Goal: Task Accomplishment & Management: Use online tool/utility

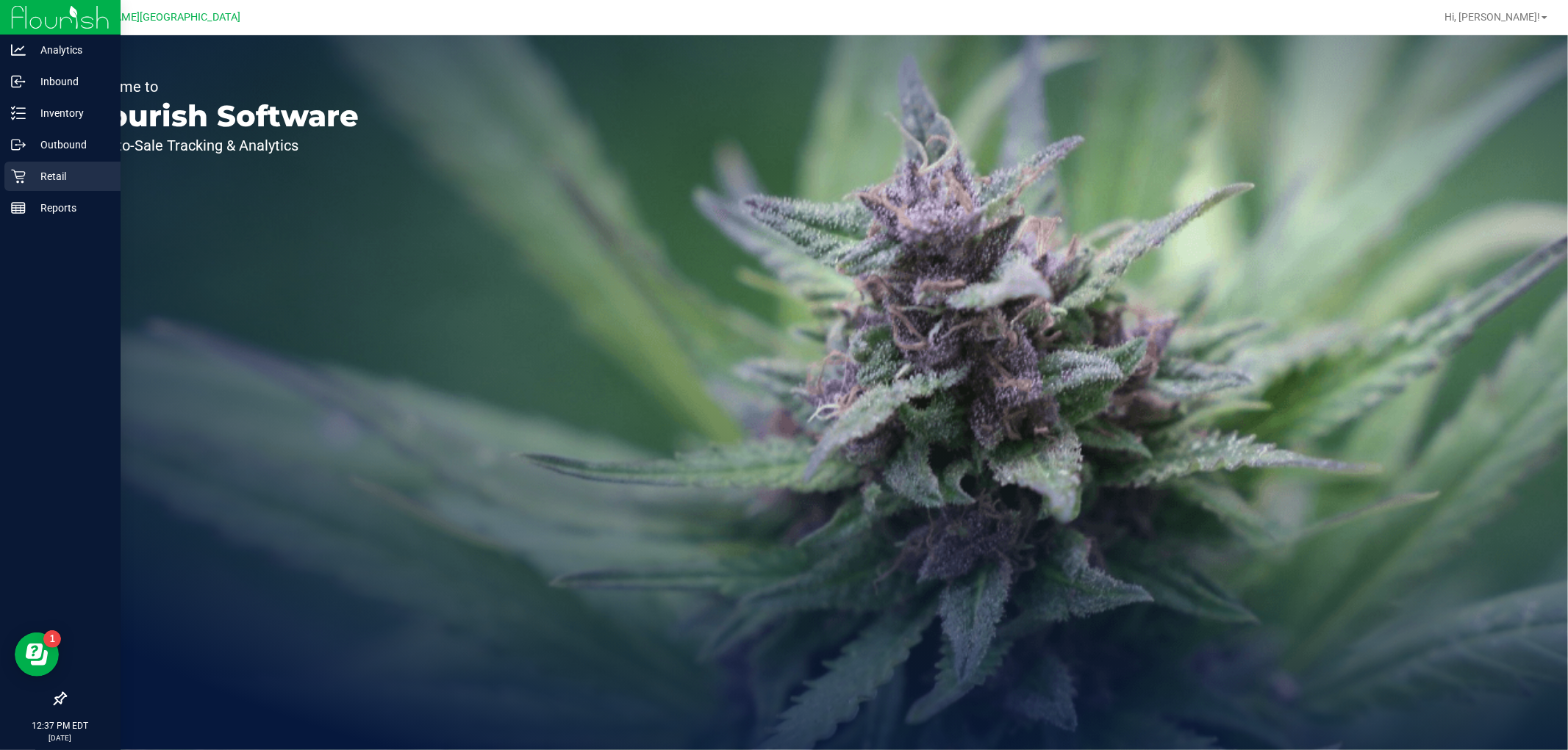
click at [53, 172] on p "Retail" at bounding box center [70, 177] width 88 height 17
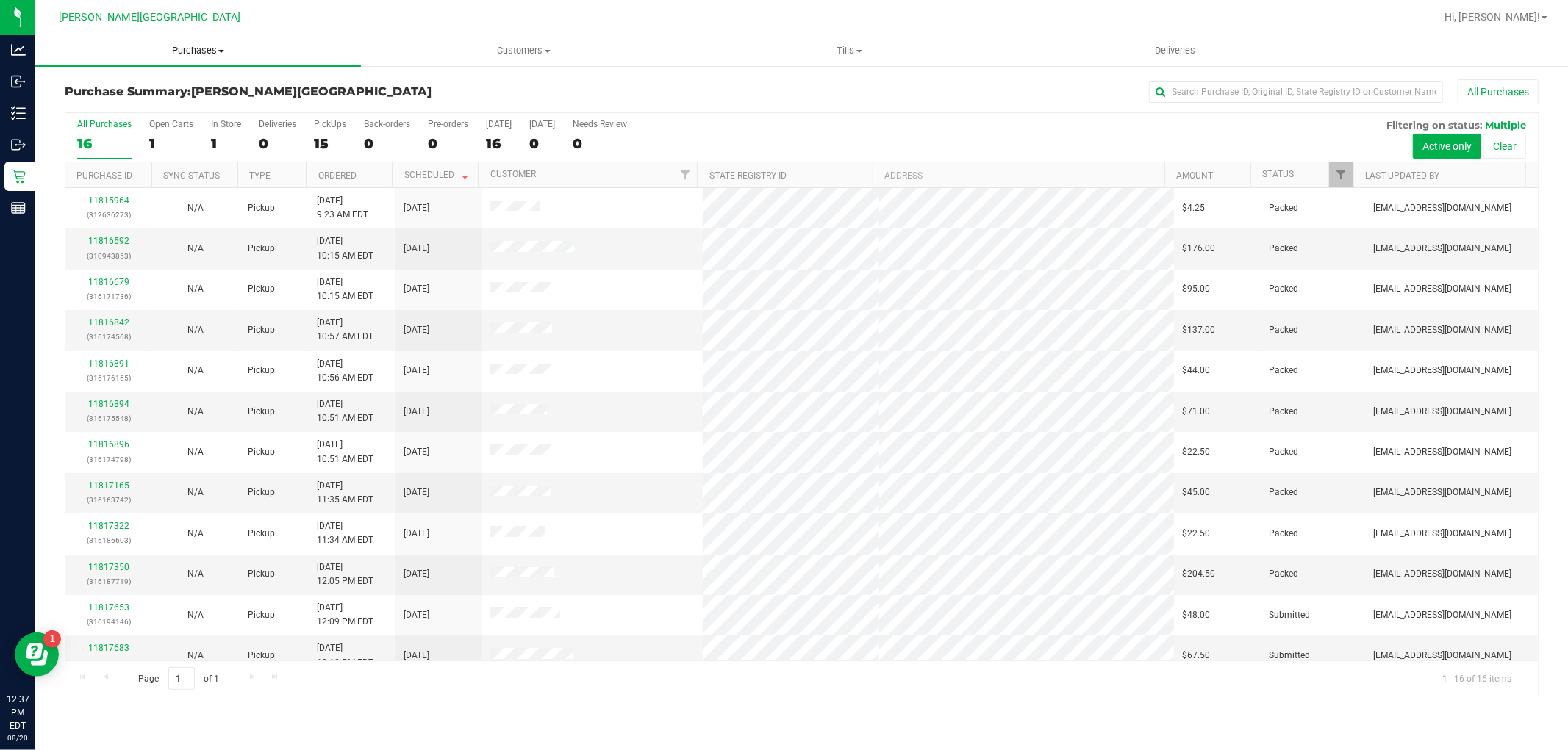
click at [216, 49] on span "Purchases" at bounding box center [198, 50] width 326 height 13
click at [85, 109] on span "Fulfillment" at bounding box center [81, 106] width 91 height 13
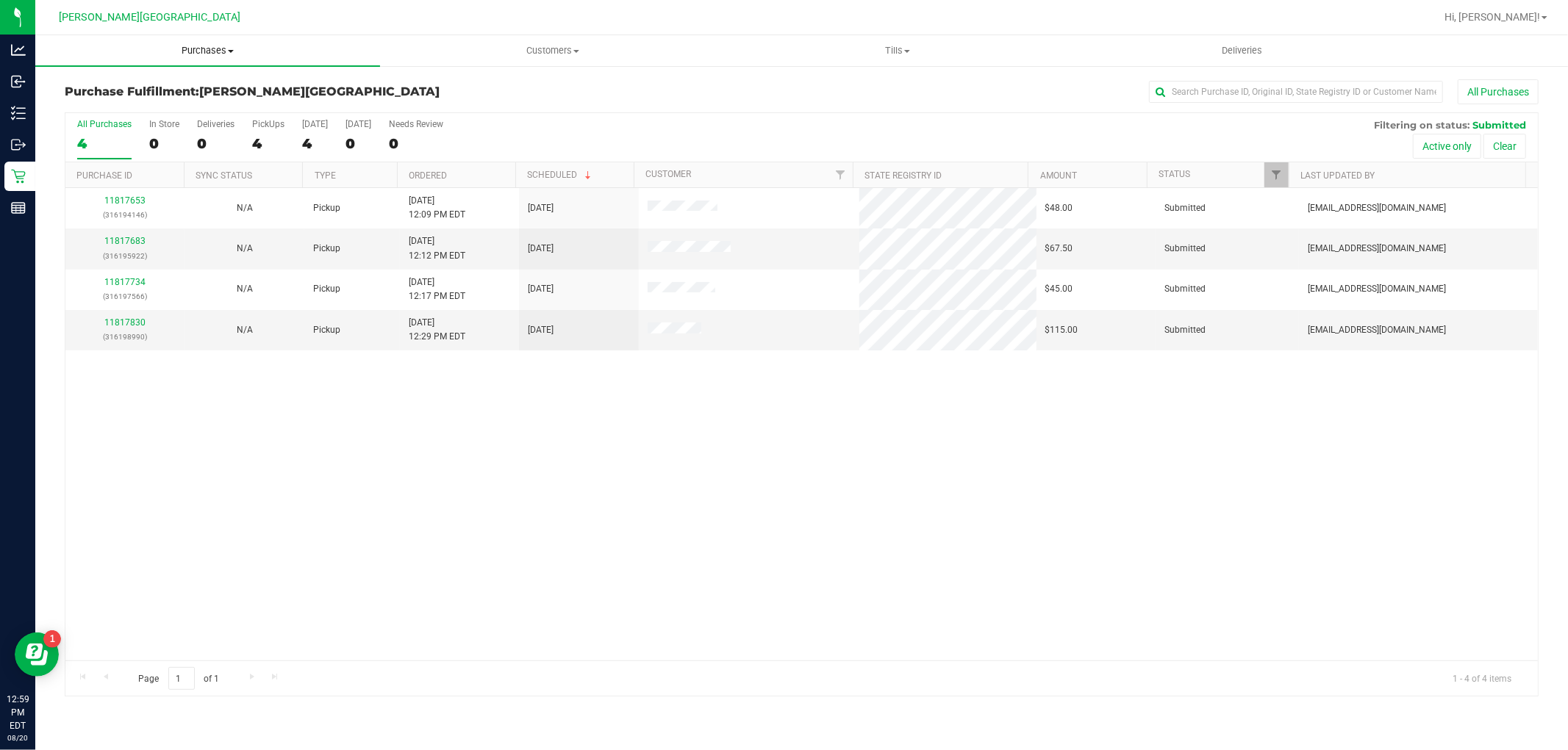
click at [211, 46] on span "Purchases" at bounding box center [207, 50] width 345 height 13
click at [106, 112] on li "Fulfillment" at bounding box center [207, 107] width 345 height 17
click at [120, 246] on link "11817683" at bounding box center [125, 241] width 41 height 10
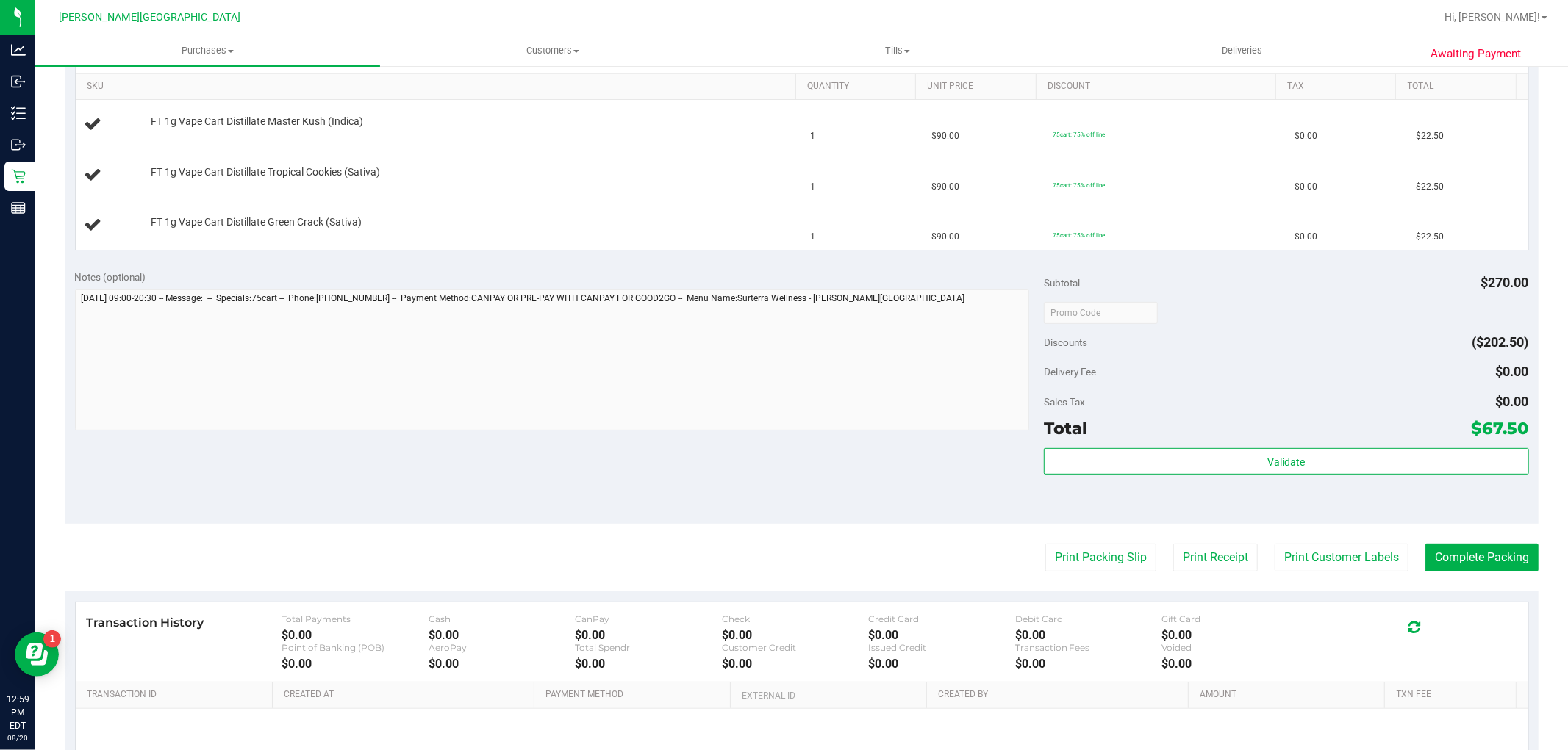
scroll to position [490, 0]
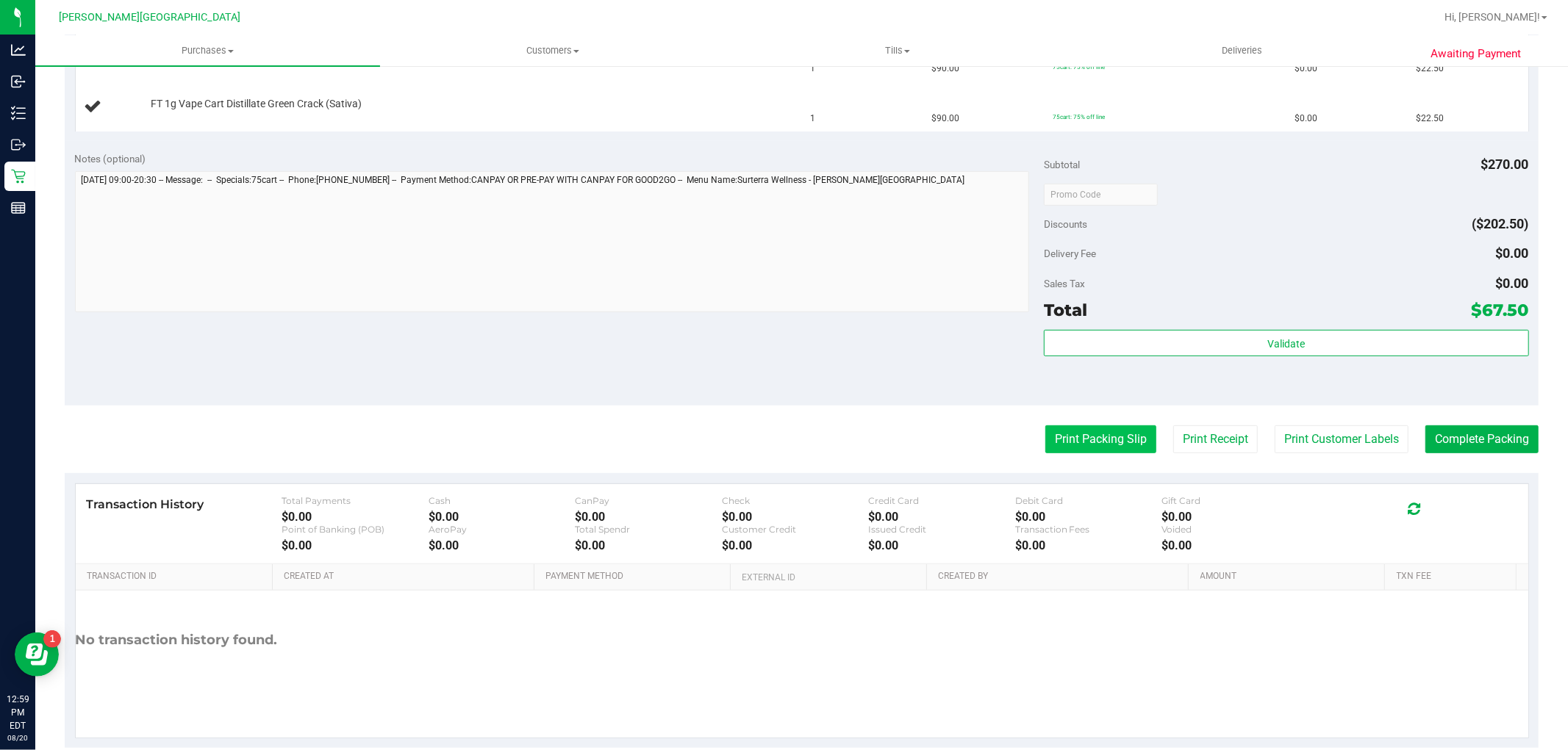
click at [1112, 439] on button "Print Packing Slip" at bounding box center [1100, 439] width 111 height 28
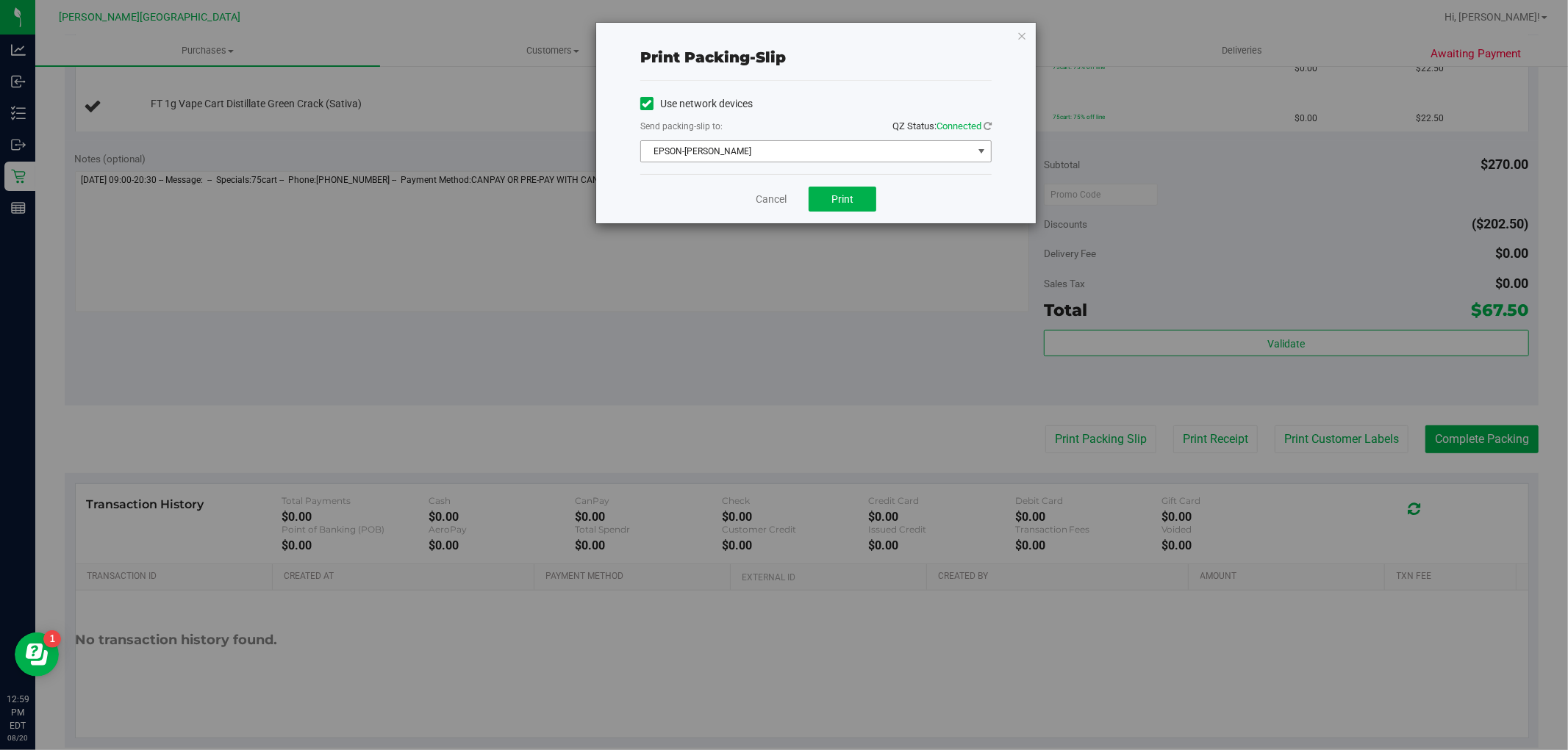
click at [810, 157] on span "EPSON-NASH-TAYLOR" at bounding box center [807, 151] width 331 height 20
click at [1019, 204] on div "Print packing-slip Use network devices Send packing-slip to: QZ Status: Connect…" at bounding box center [816, 123] width 439 height 201
click at [851, 200] on span "Print" at bounding box center [842, 198] width 22 height 12
click at [764, 201] on link "Cancel" at bounding box center [771, 199] width 31 height 16
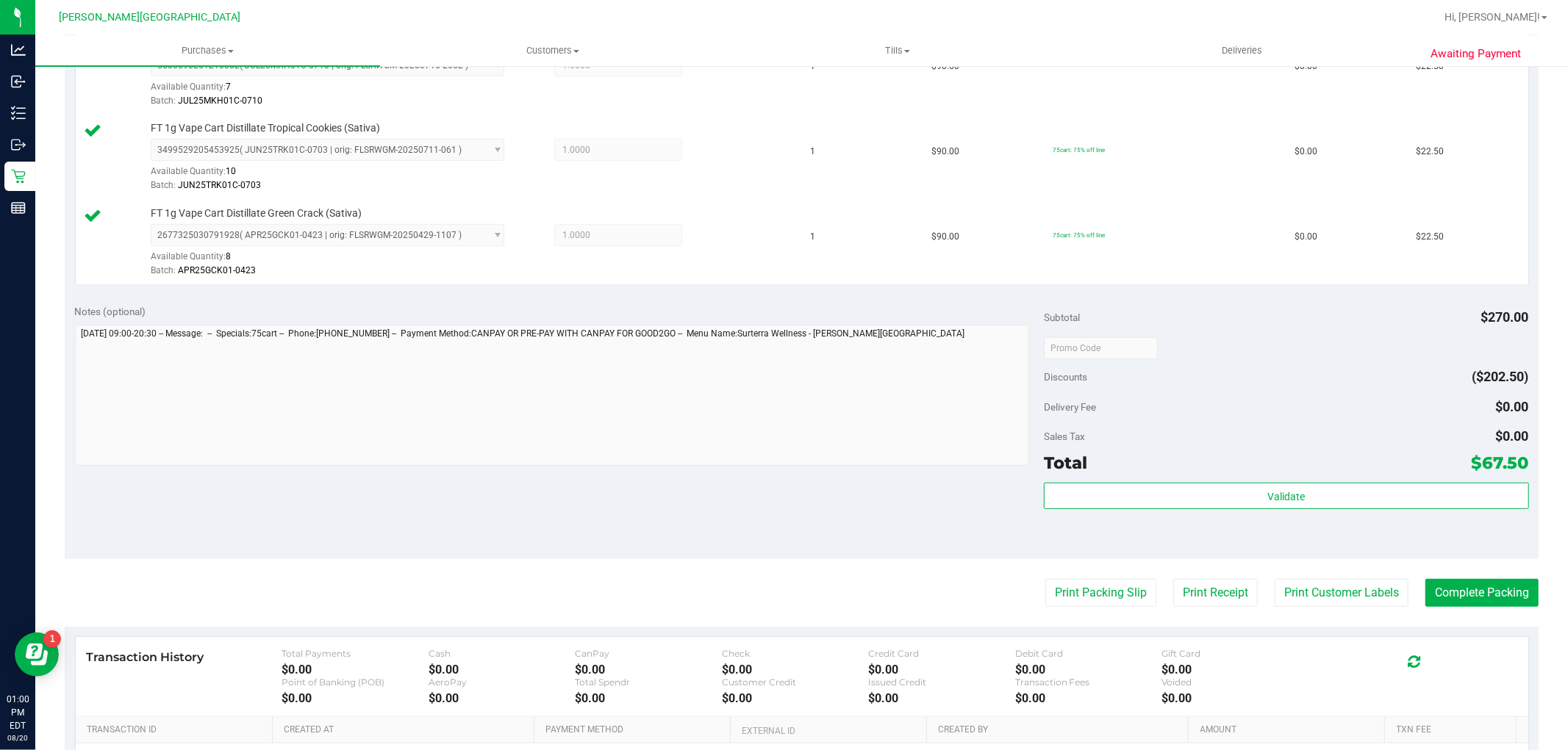
scroll to position [622, 0]
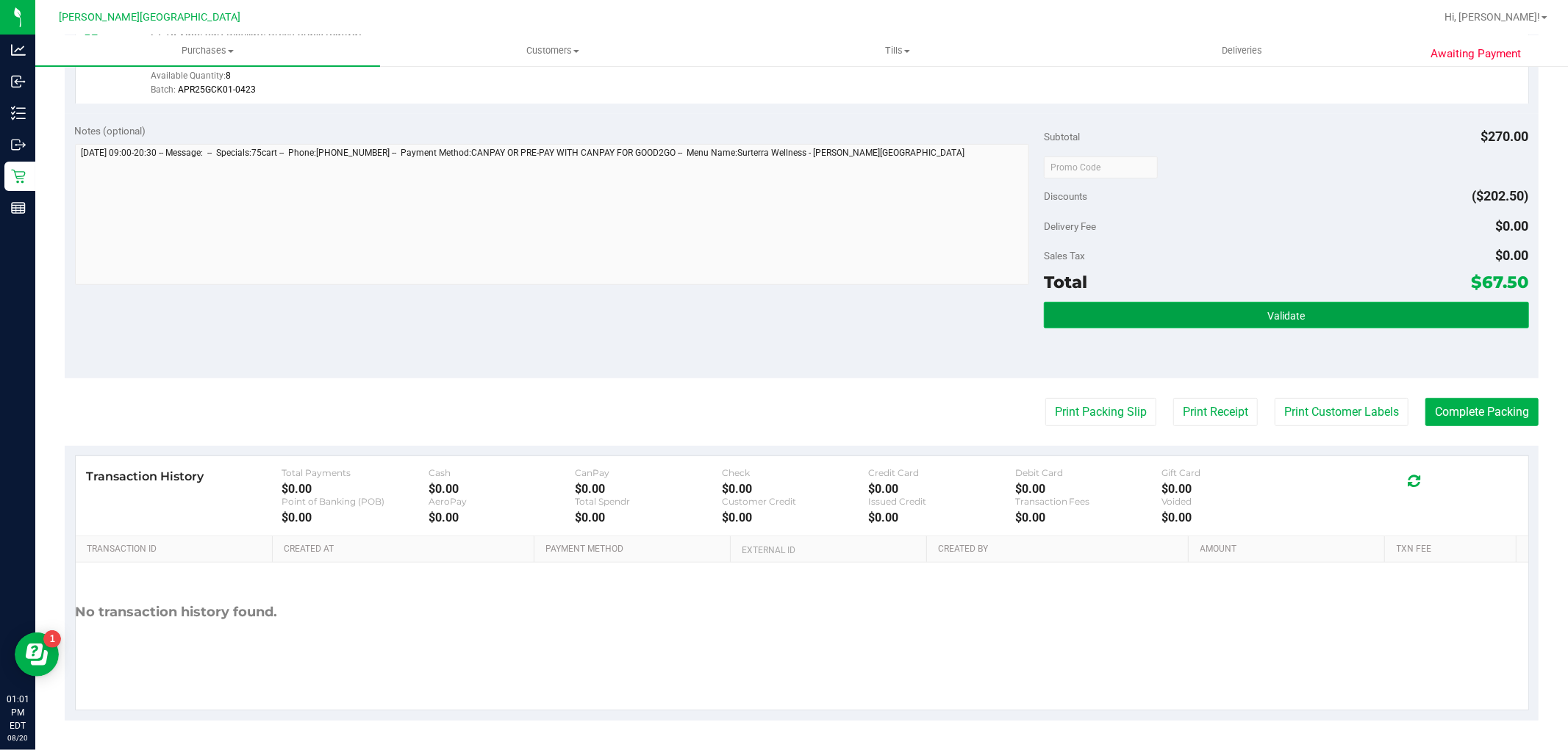
click at [1195, 311] on button "Validate" at bounding box center [1285, 315] width 484 height 27
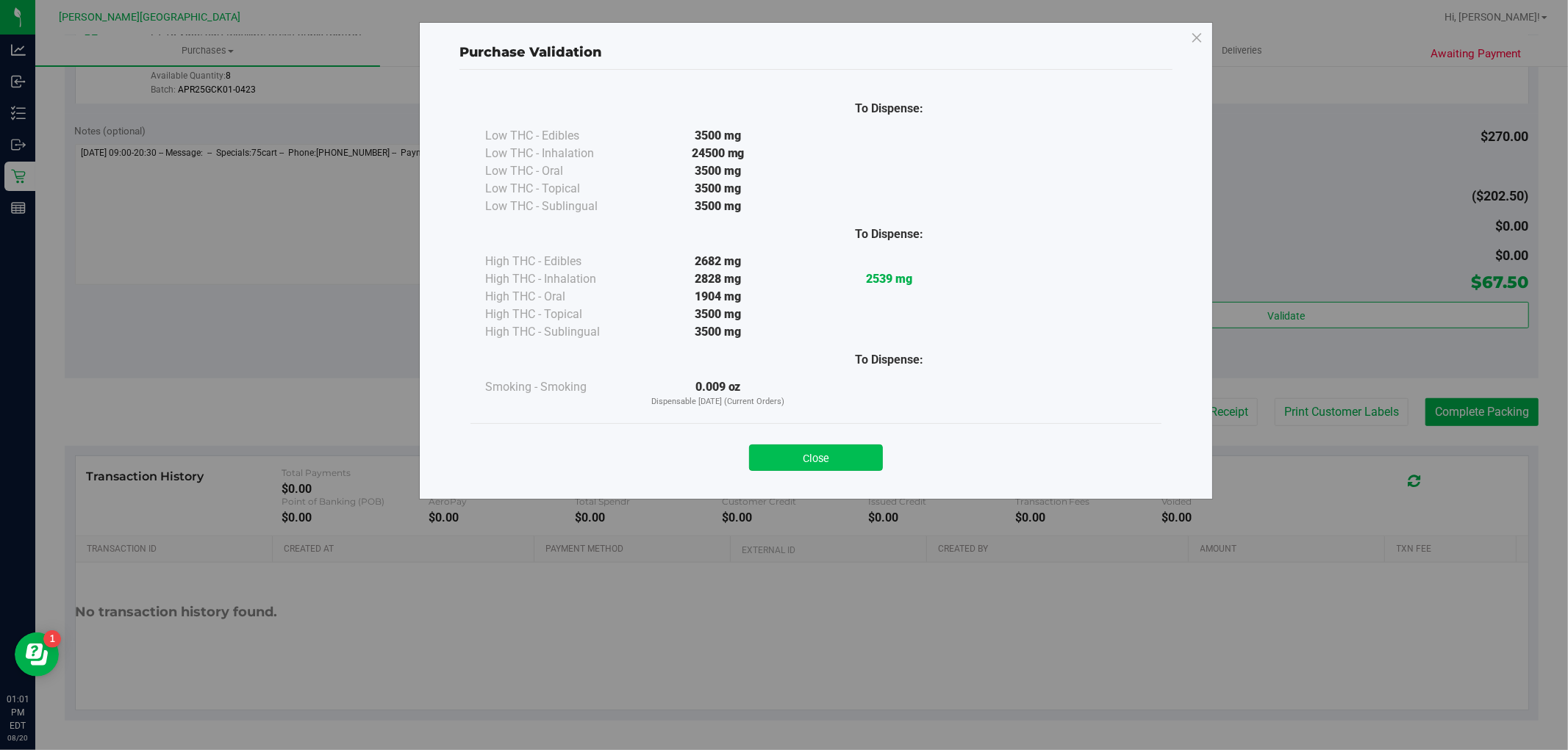
click at [871, 452] on button "Close" at bounding box center [816, 458] width 133 height 27
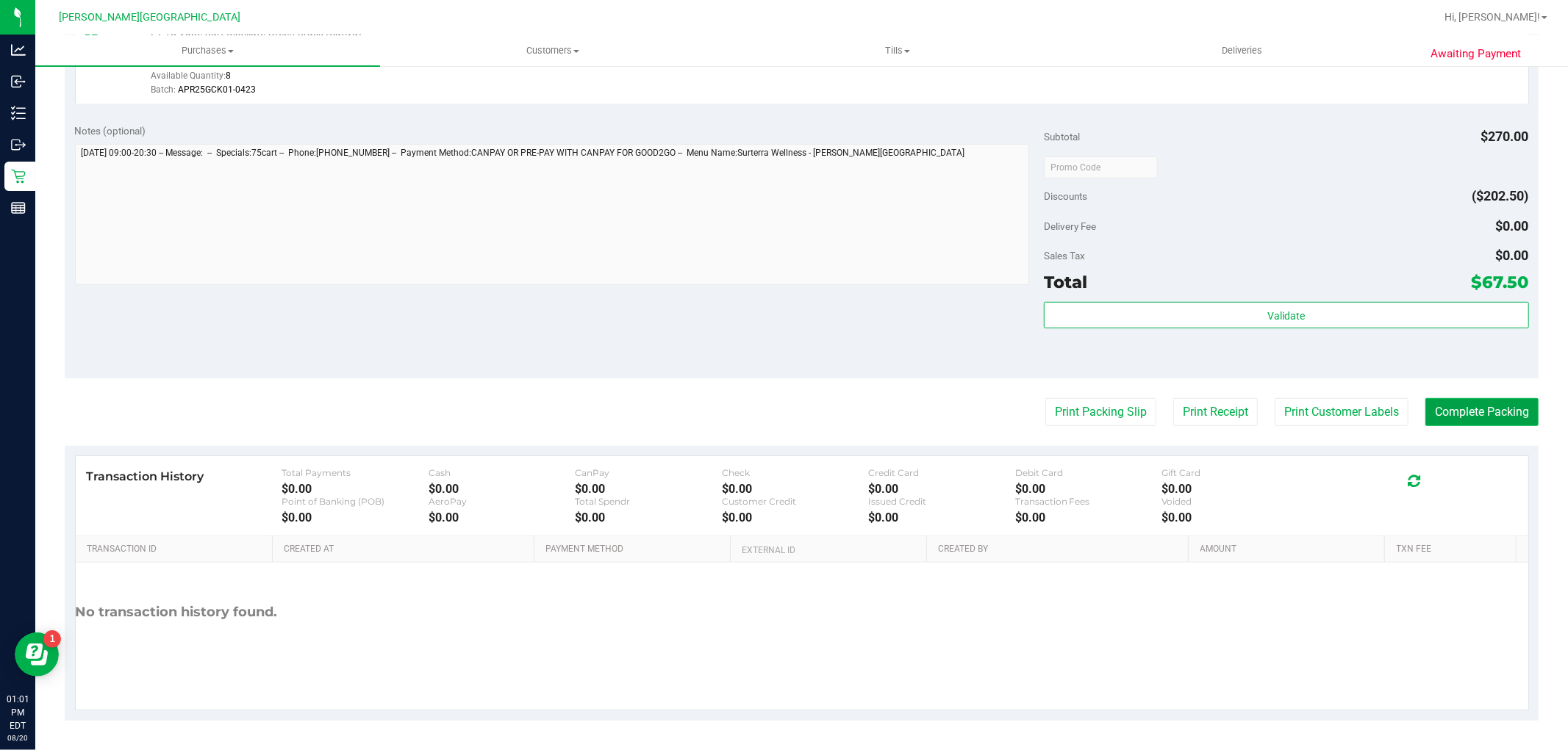
click at [1435, 406] on button "Complete Packing" at bounding box center [1482, 413] width 113 height 28
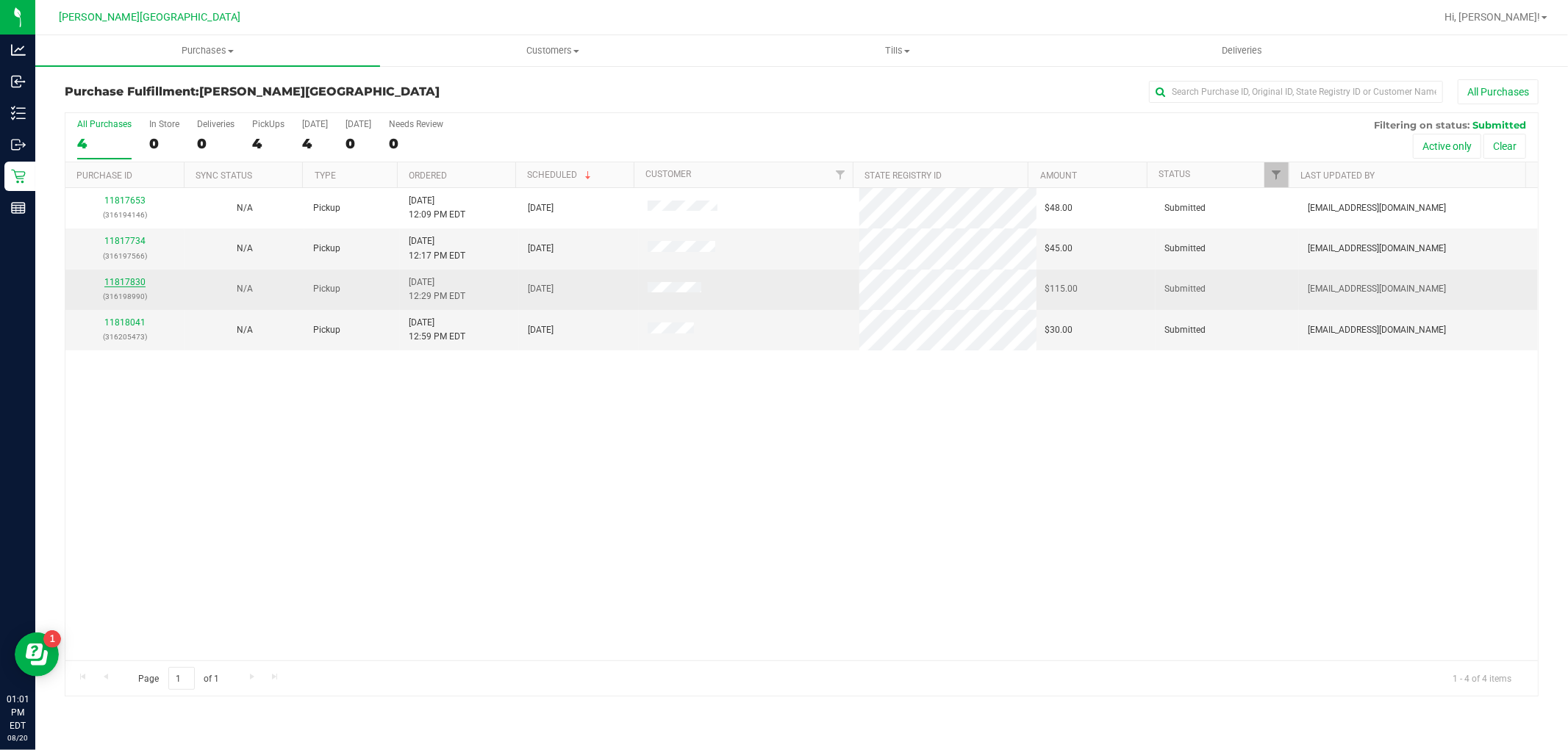
click at [137, 280] on link "11817830" at bounding box center [125, 282] width 41 height 10
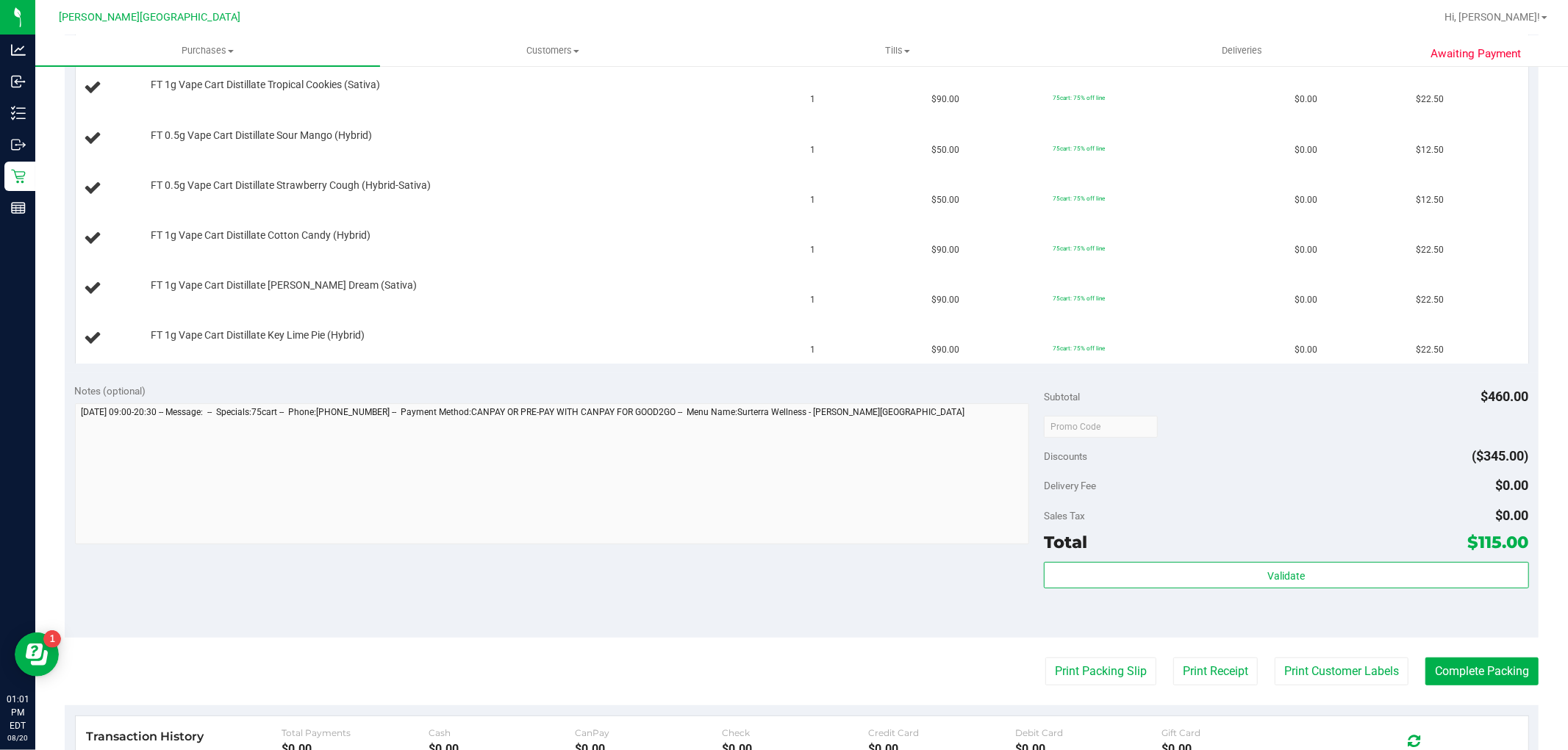
scroll to position [571, 0]
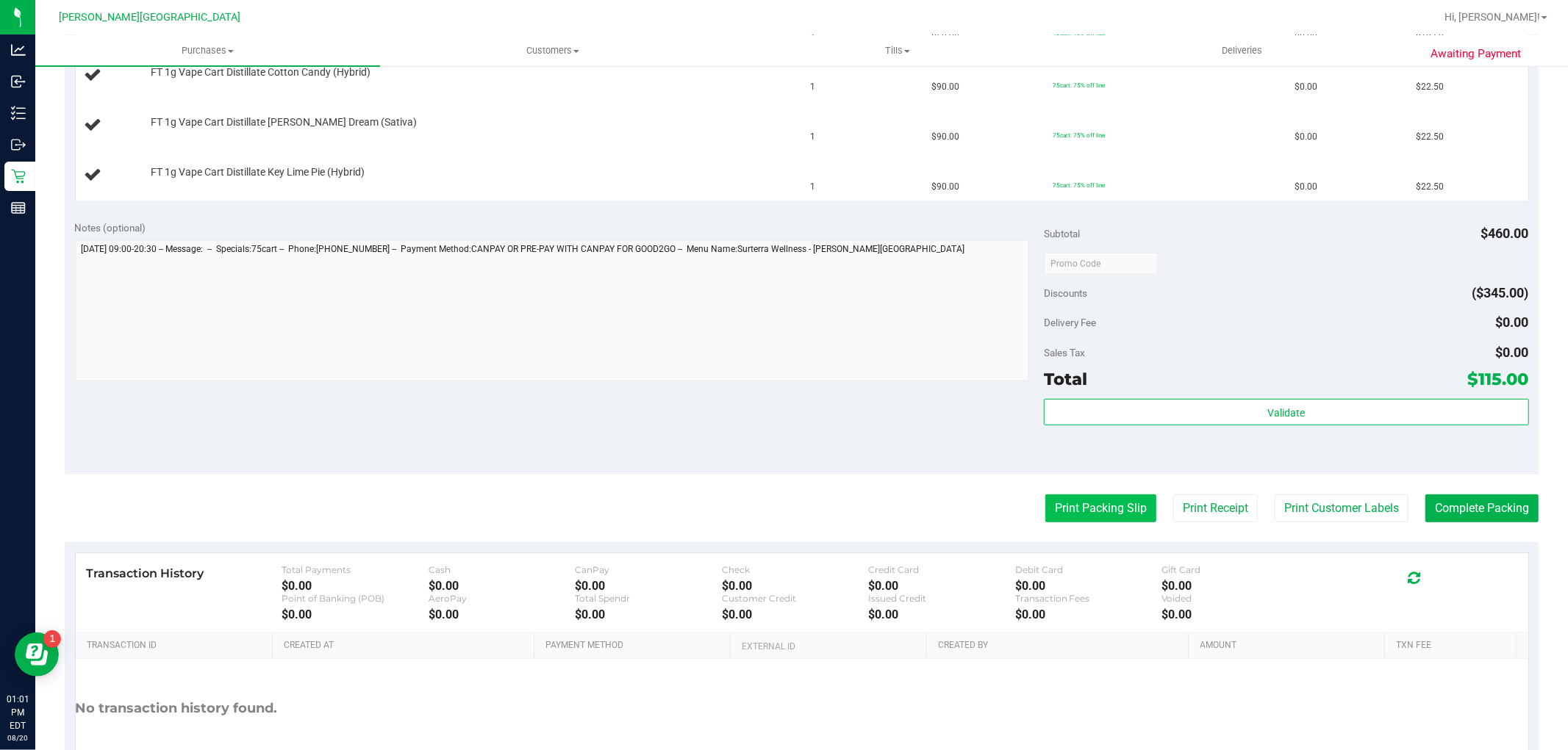
click at [1106, 503] on button "Print Packing Slip" at bounding box center [1100, 508] width 111 height 28
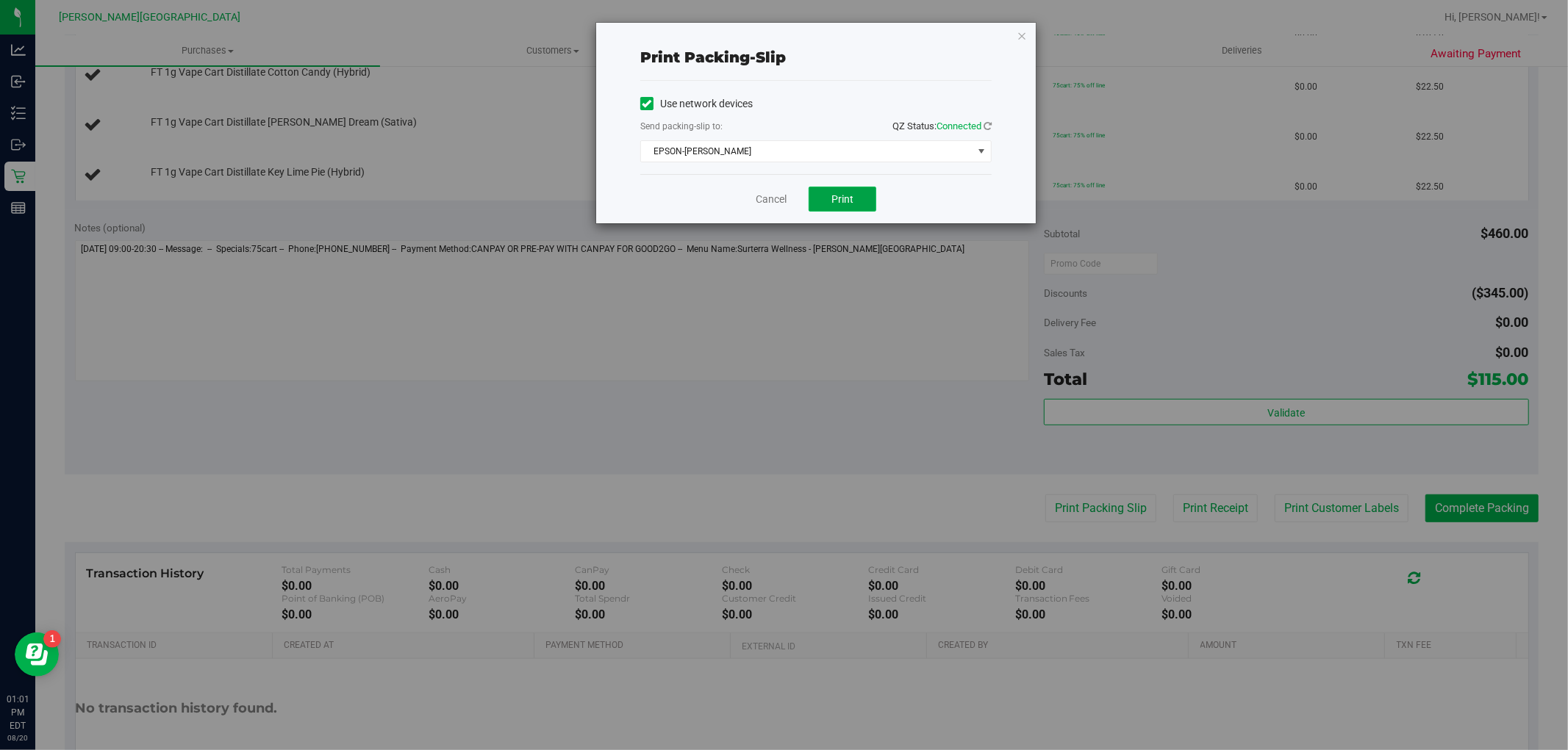
click at [866, 206] on button "Print" at bounding box center [842, 199] width 67 height 25
click at [771, 195] on link "Cancel" at bounding box center [771, 199] width 31 height 16
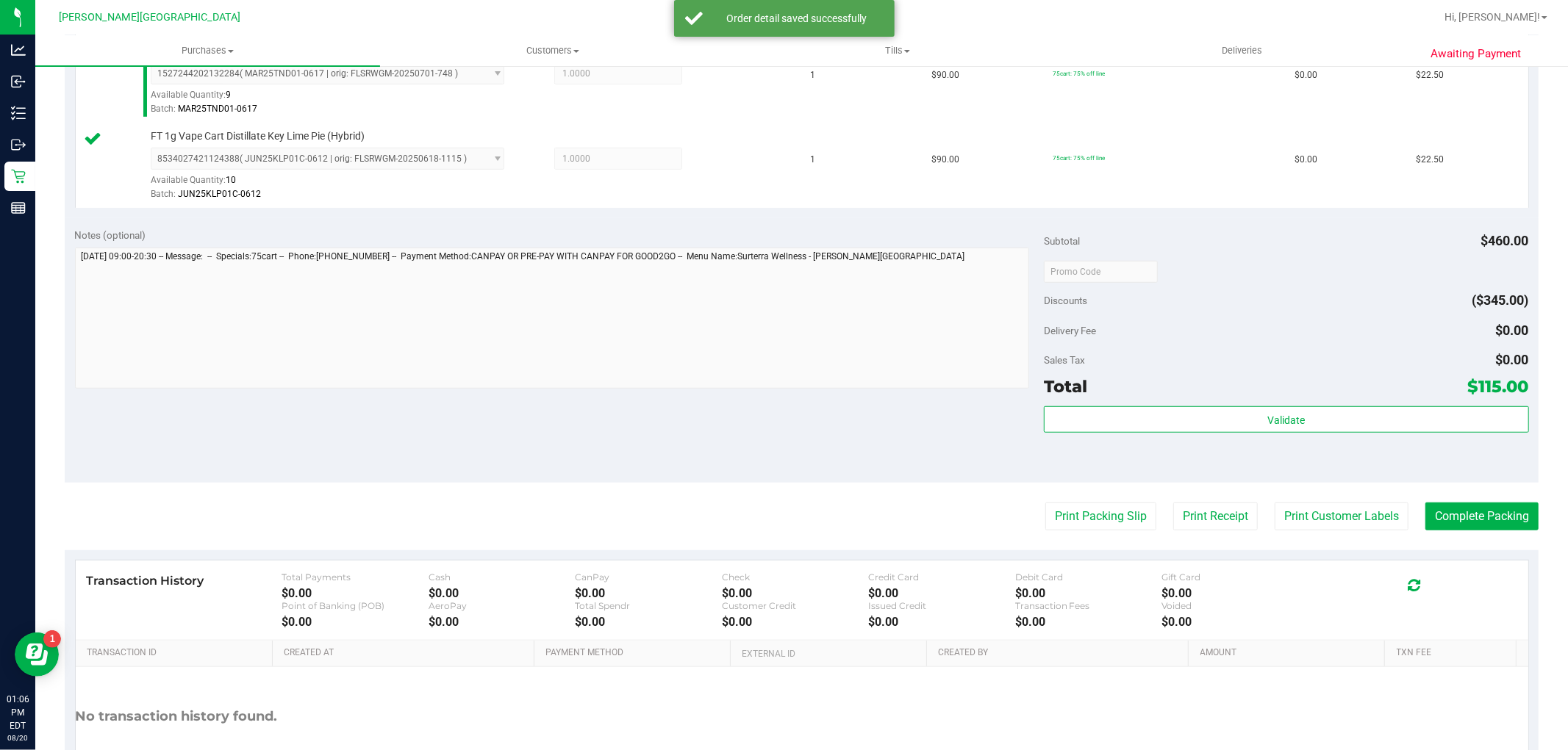
scroll to position [878, 0]
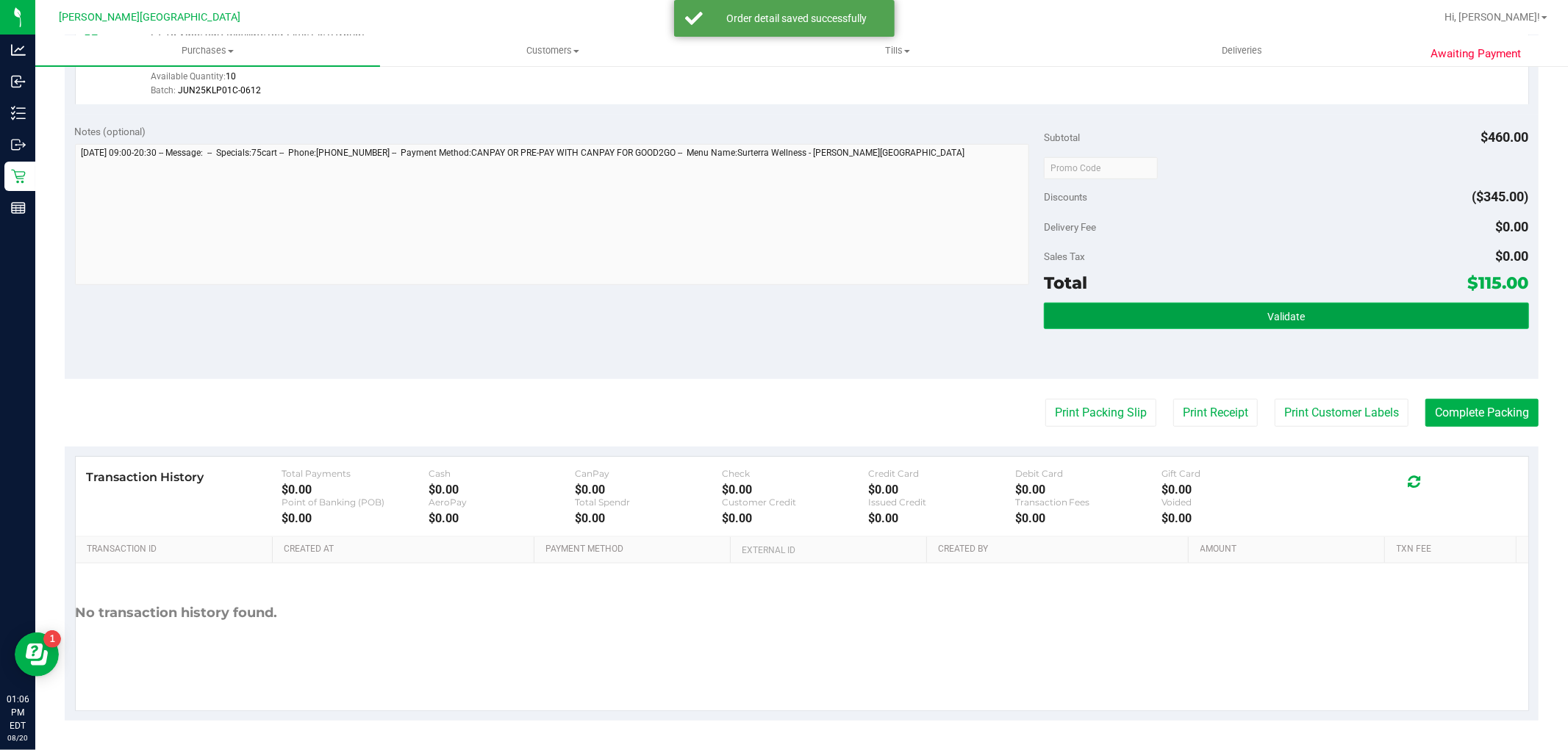
click at [1160, 316] on button "Validate" at bounding box center [1285, 316] width 484 height 27
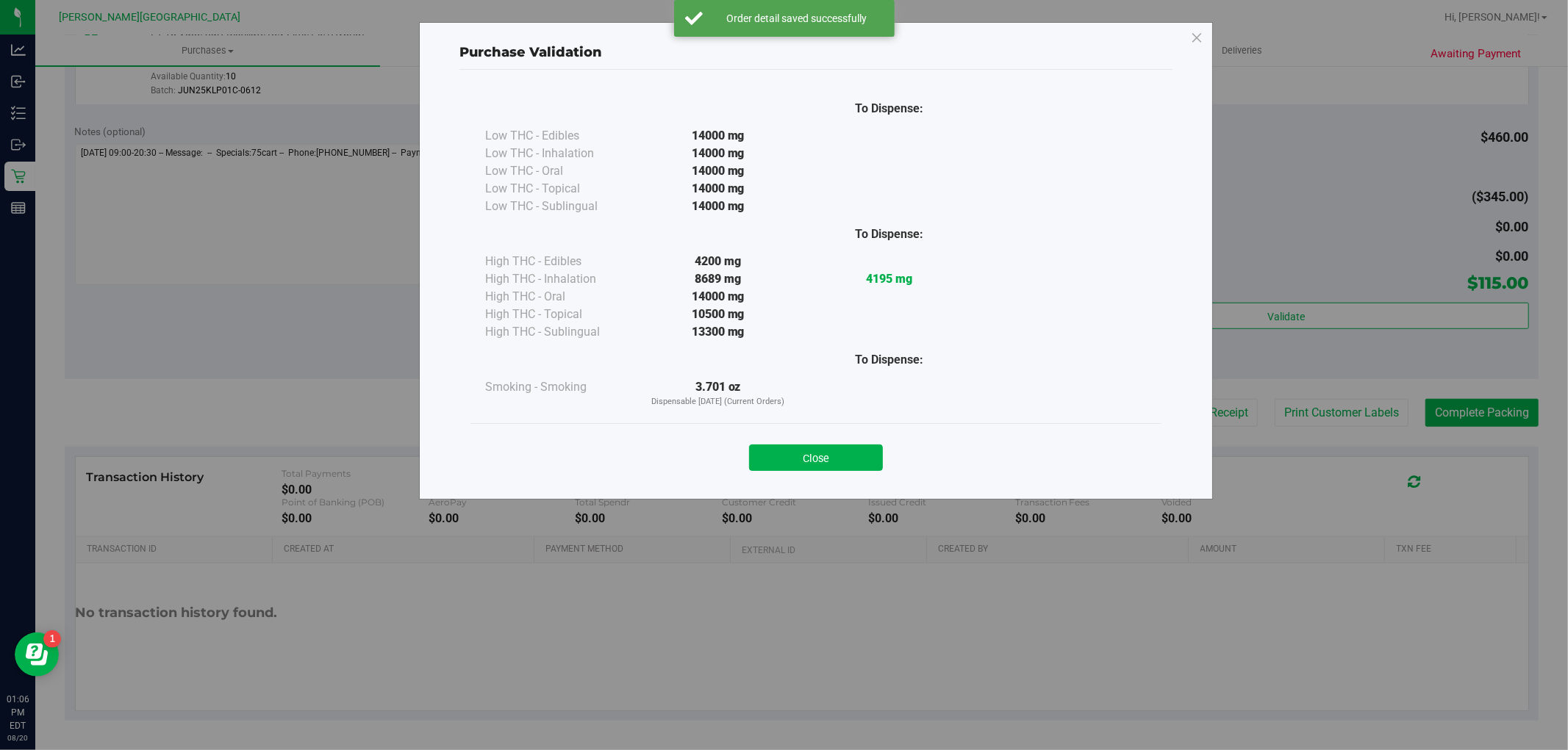
click at [802, 442] on div "Close" at bounding box center [816, 453] width 669 height 37
click at [805, 447] on button "Close" at bounding box center [816, 458] width 133 height 27
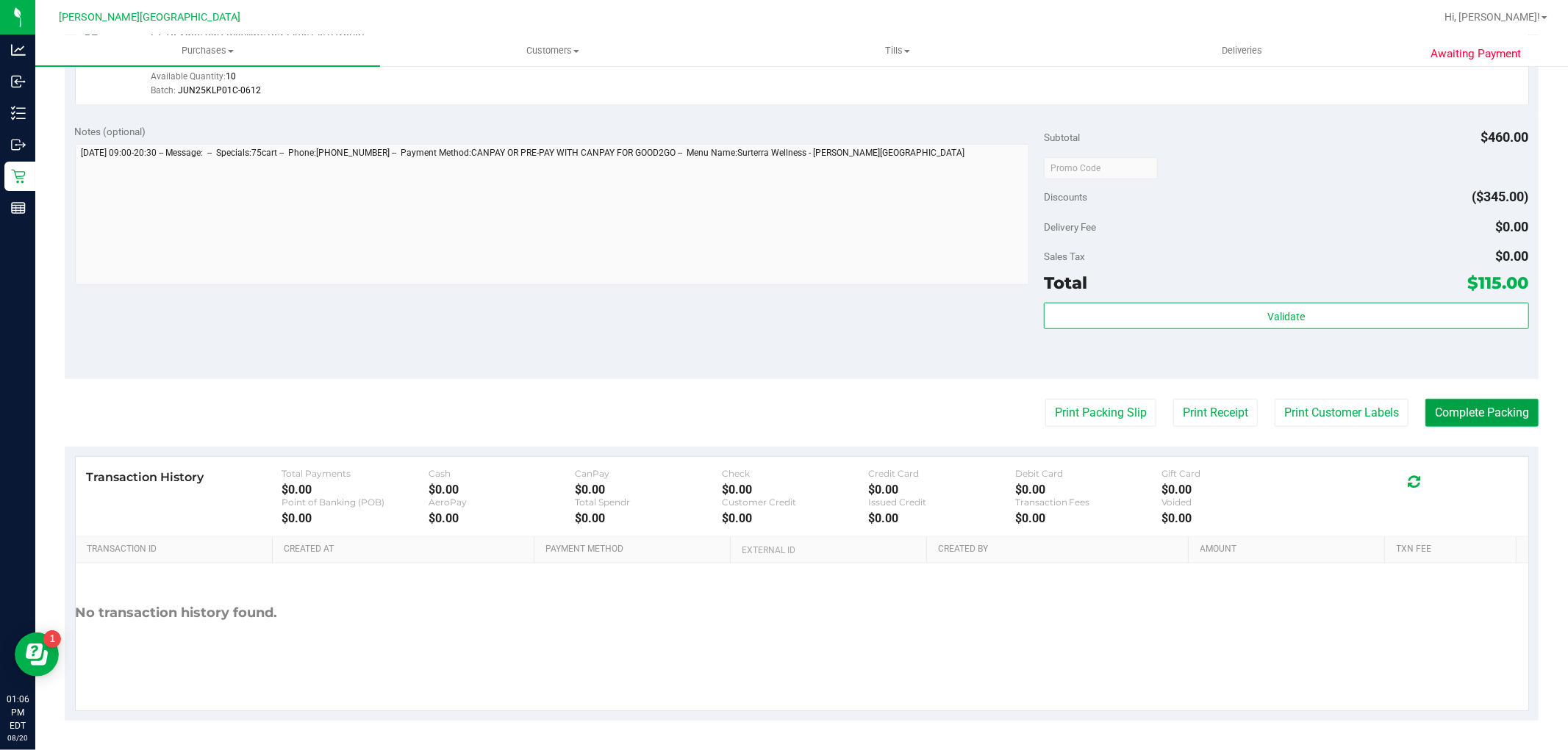
click at [1490, 413] on button "Complete Packing" at bounding box center [1482, 413] width 113 height 28
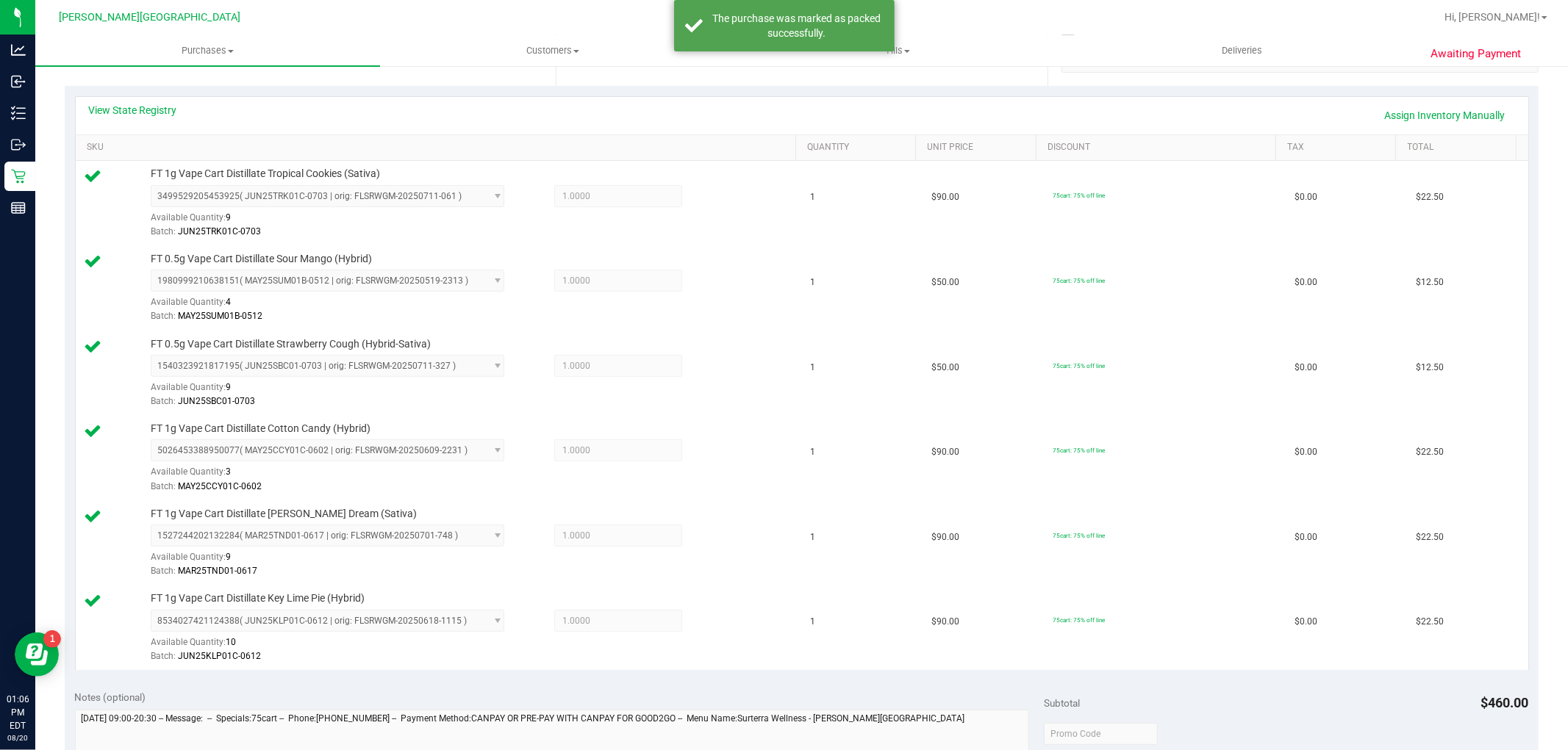
scroll to position [307, 0]
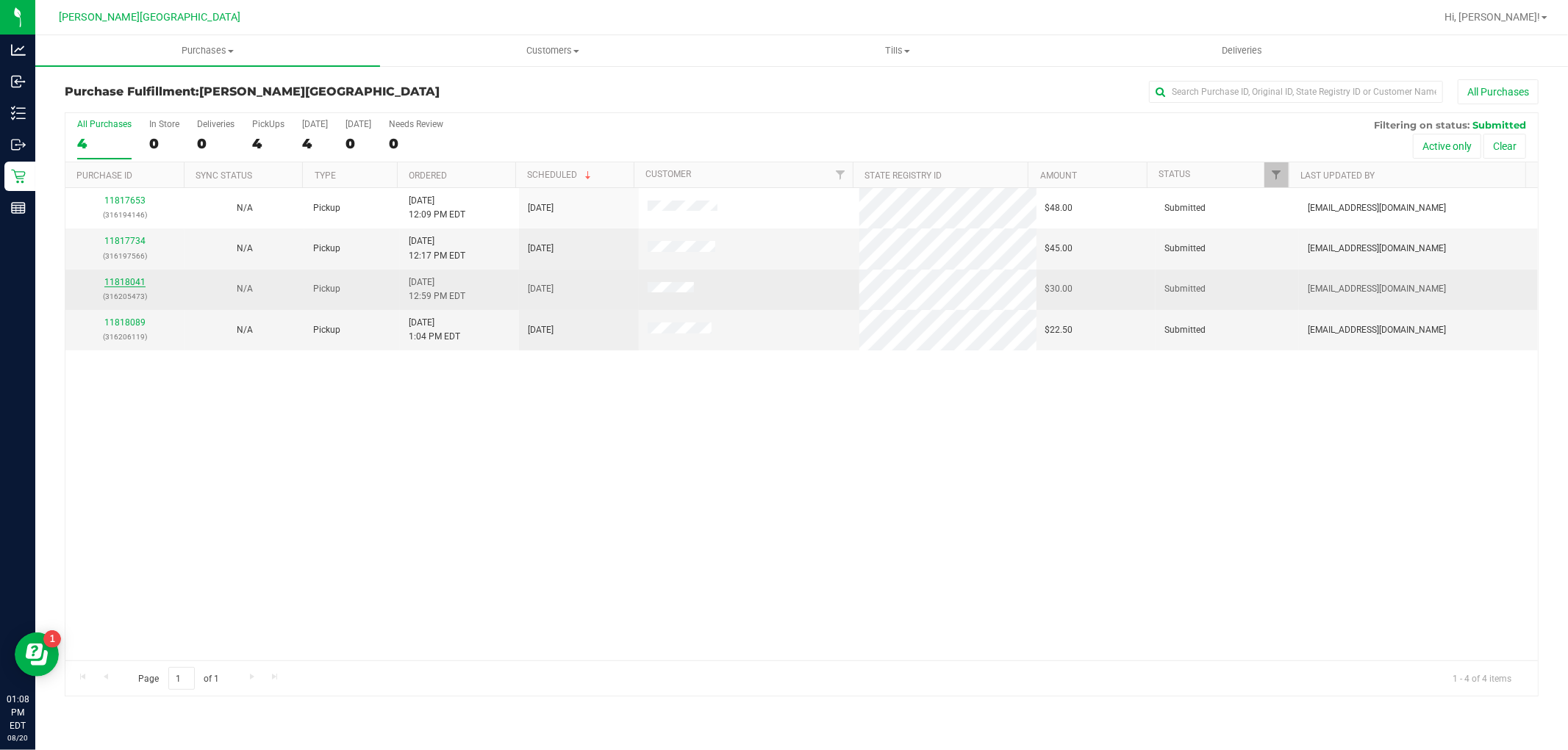
click at [135, 286] on link "11818041" at bounding box center [125, 282] width 41 height 10
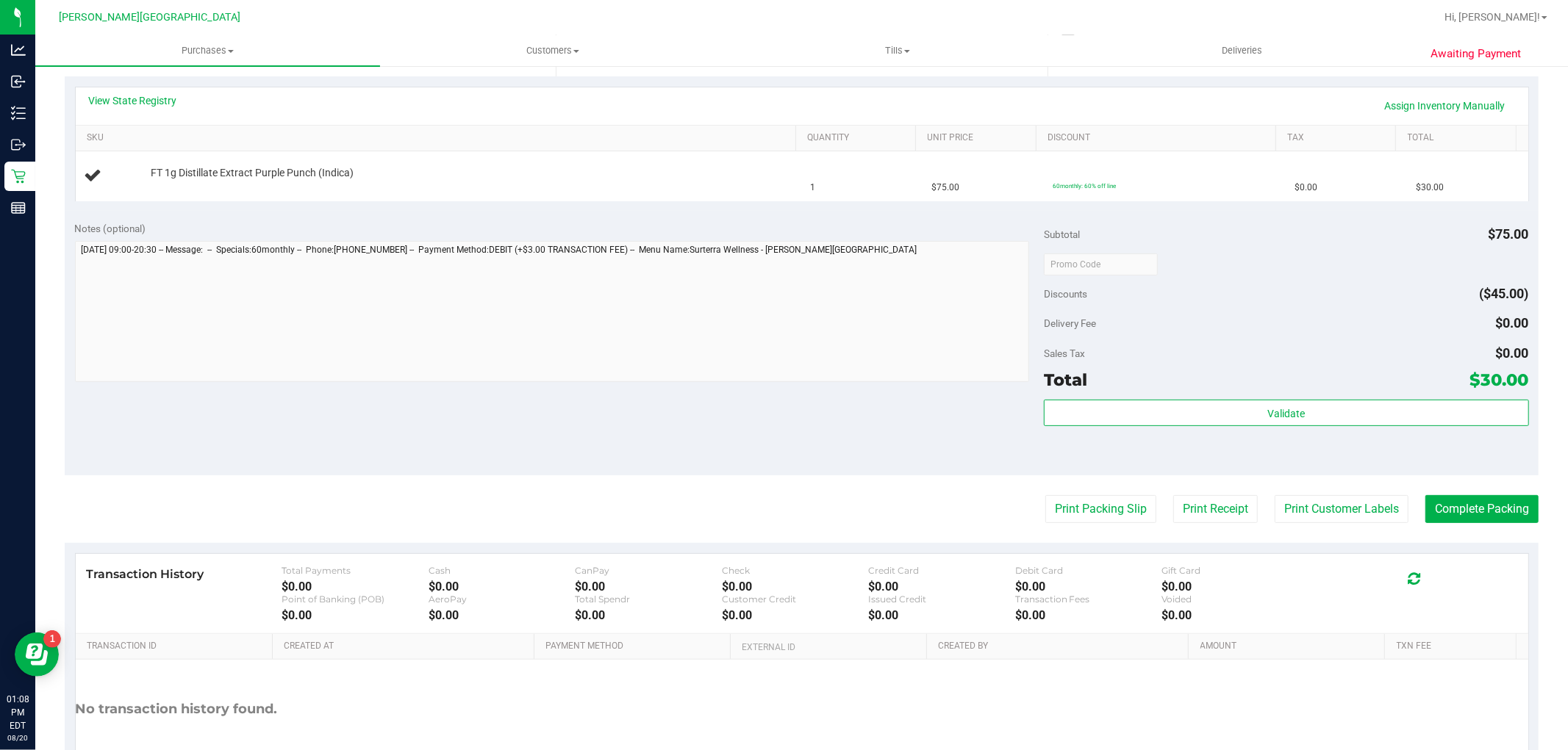
scroll to position [326, 0]
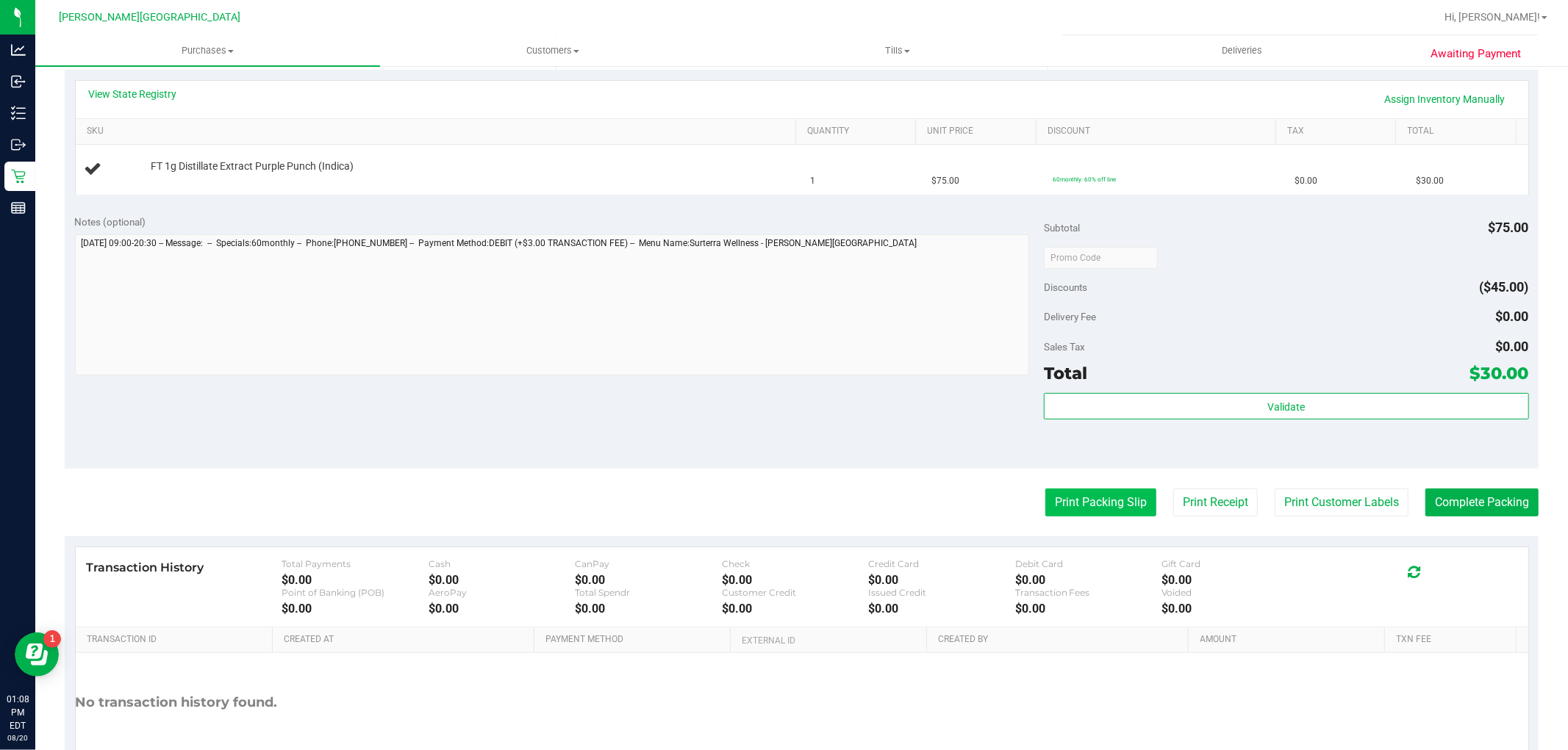
click at [1052, 507] on button "Print Packing Slip" at bounding box center [1100, 503] width 111 height 28
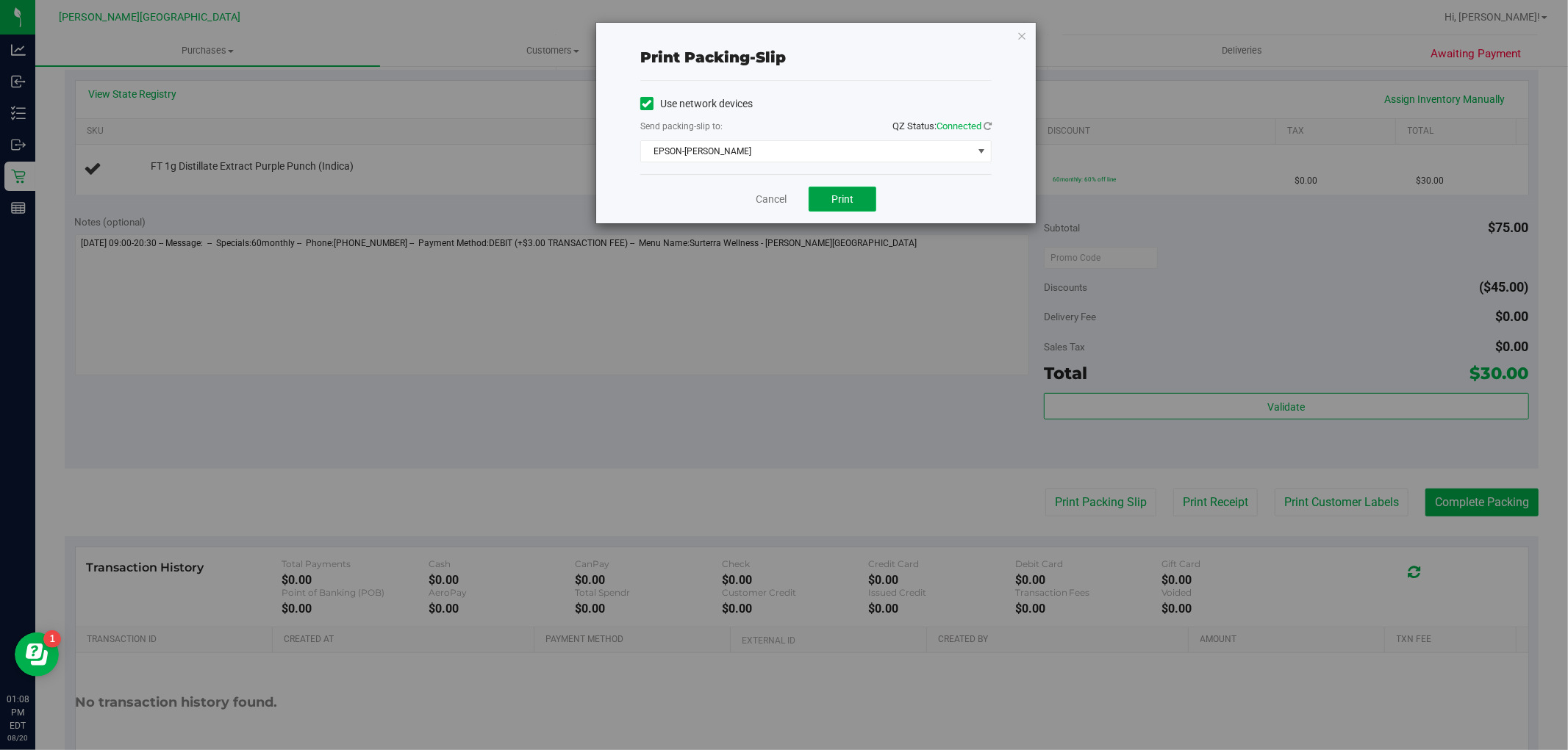
click at [859, 207] on button "Print" at bounding box center [842, 199] width 67 height 25
click at [768, 204] on link "Cancel" at bounding box center [771, 199] width 31 height 16
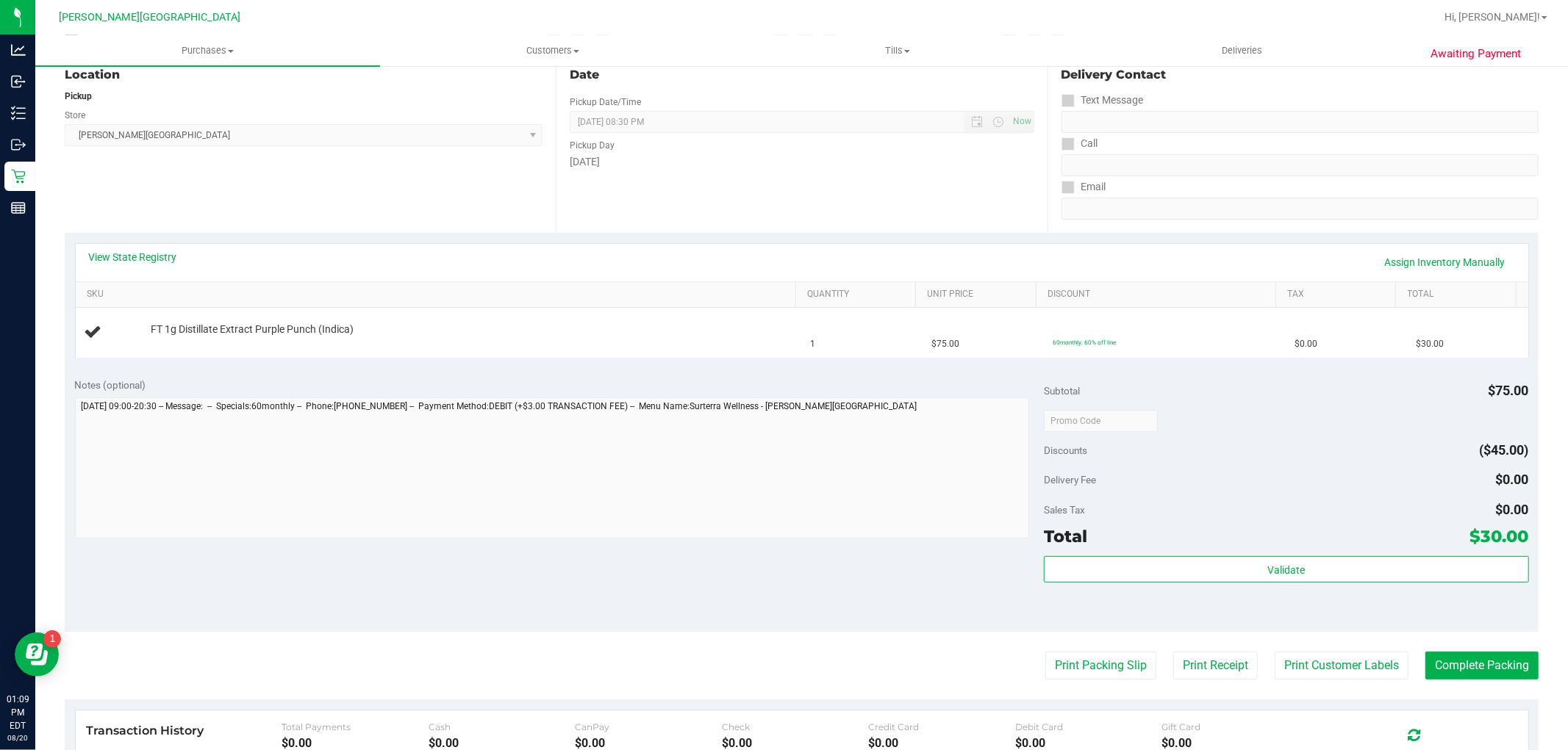
scroll to position [0, 0]
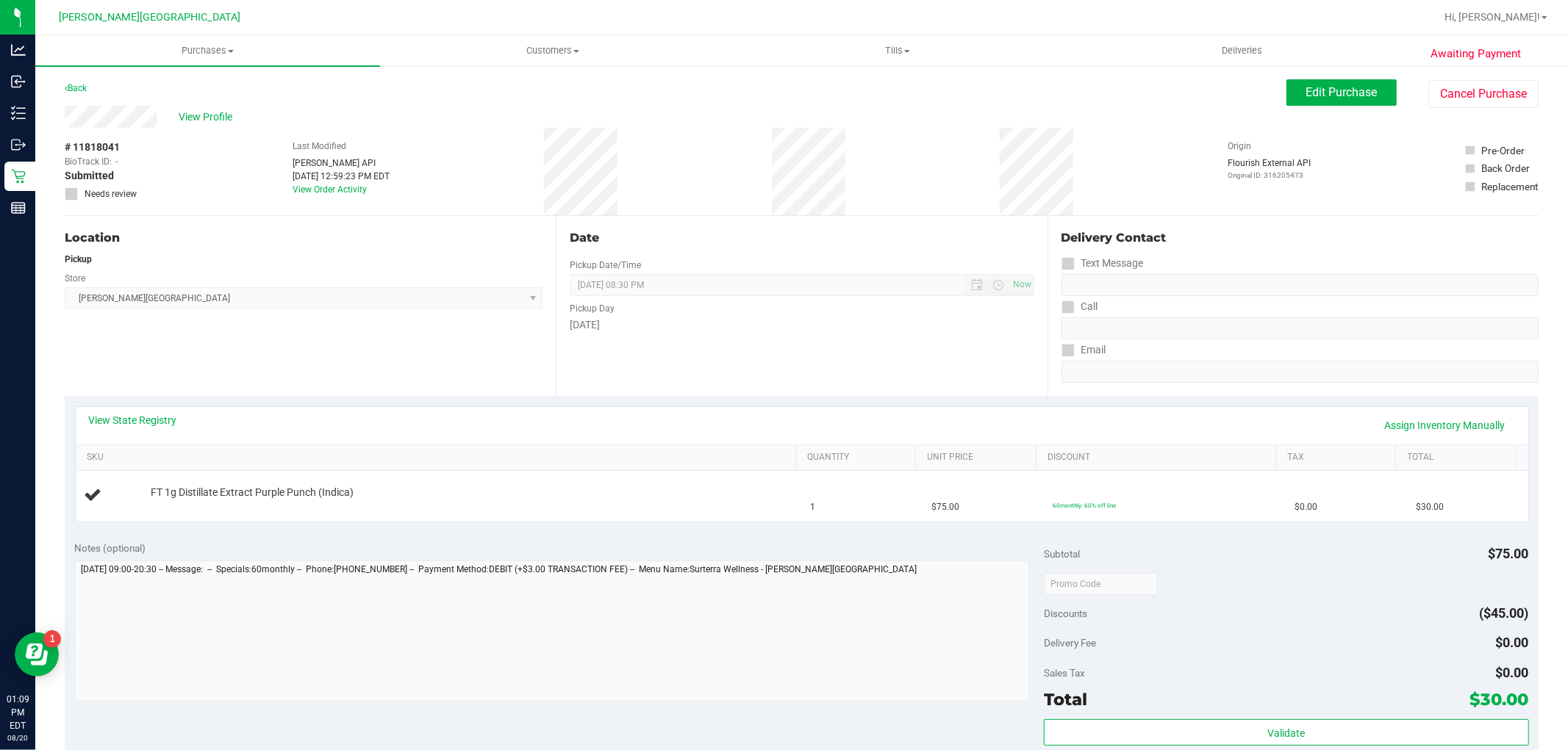
click at [78, 81] on div "Back" at bounding box center [75, 88] width 22 height 17
click at [76, 86] on link "Back" at bounding box center [75, 88] width 22 height 10
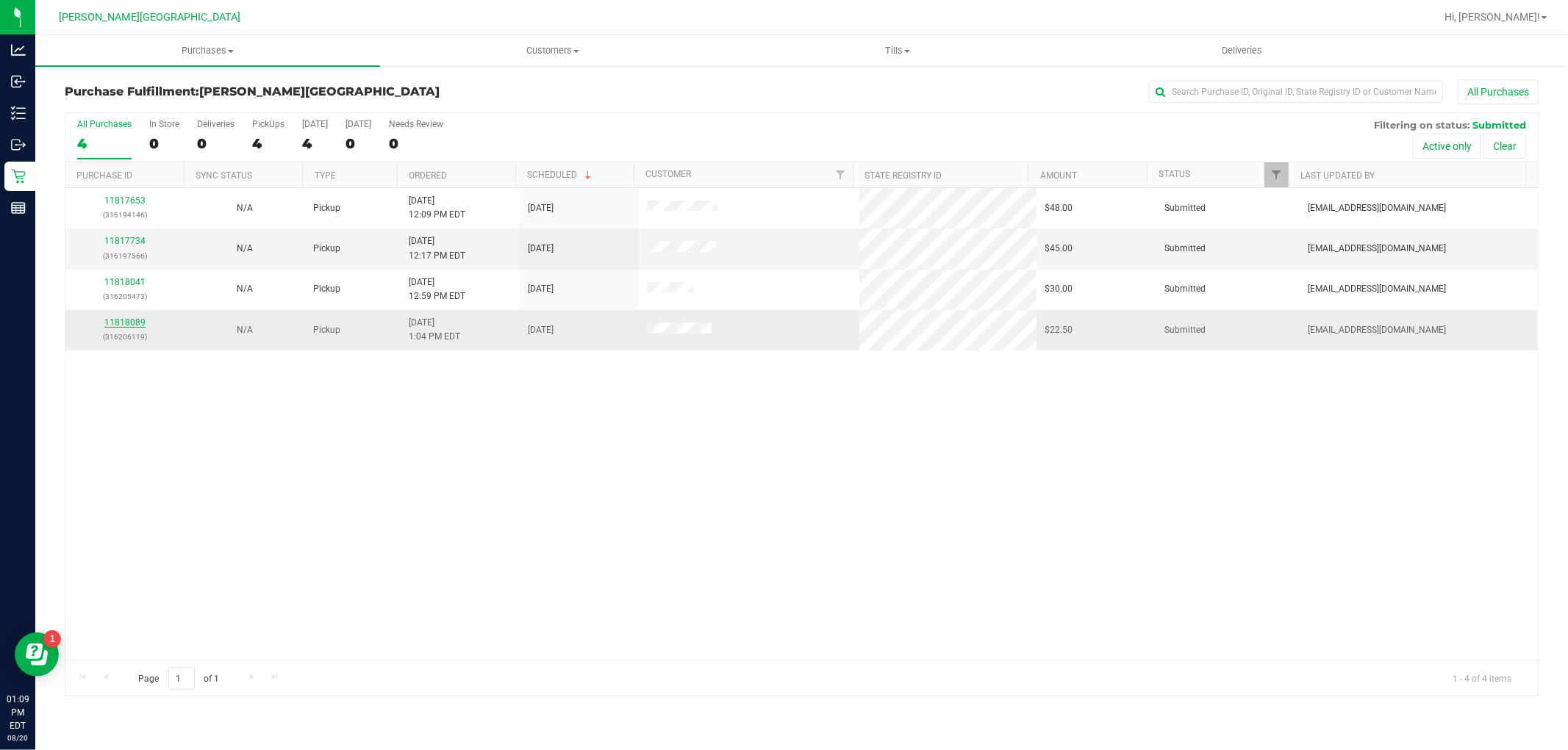
click at [119, 325] on link "11818089" at bounding box center [125, 322] width 41 height 10
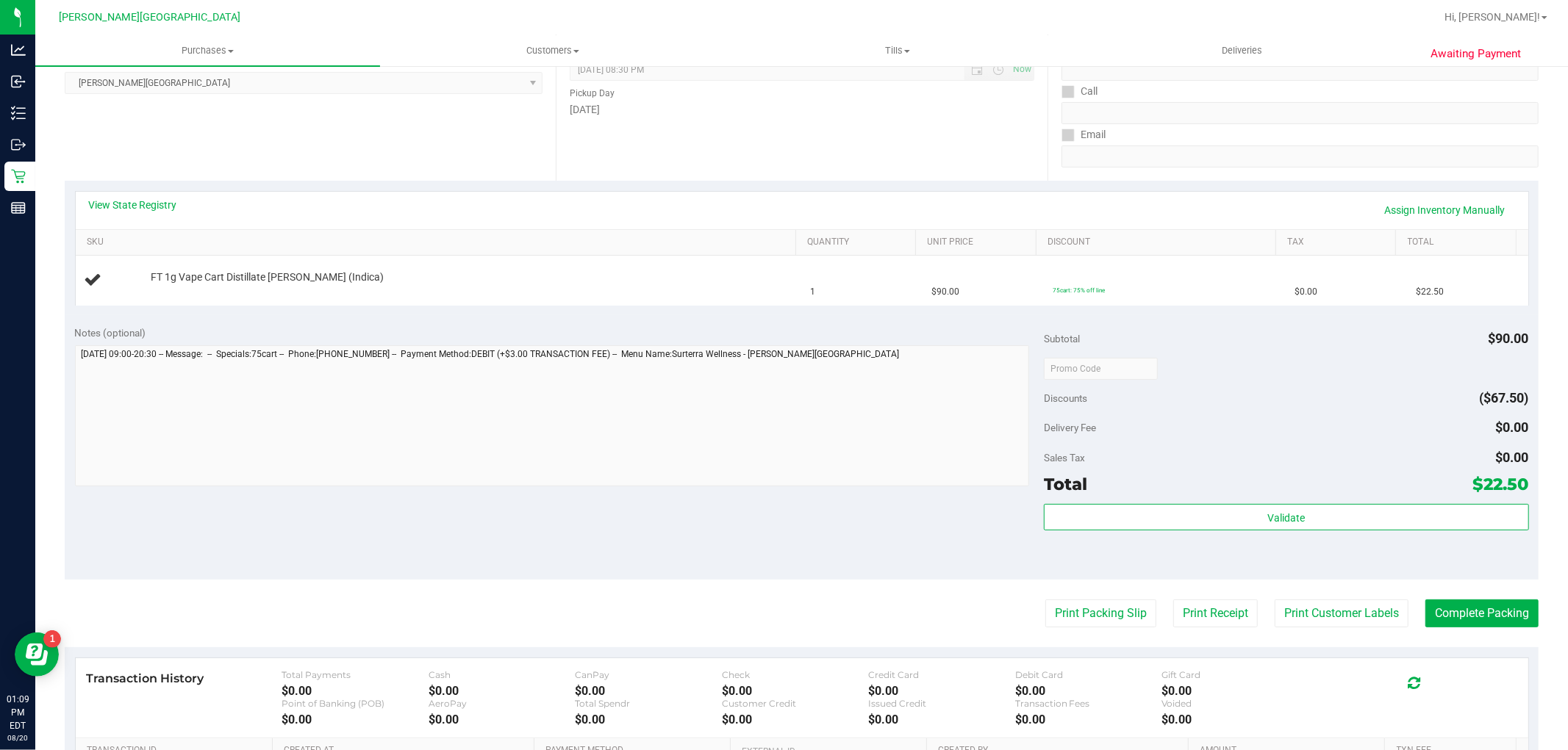
scroll to position [245, 0]
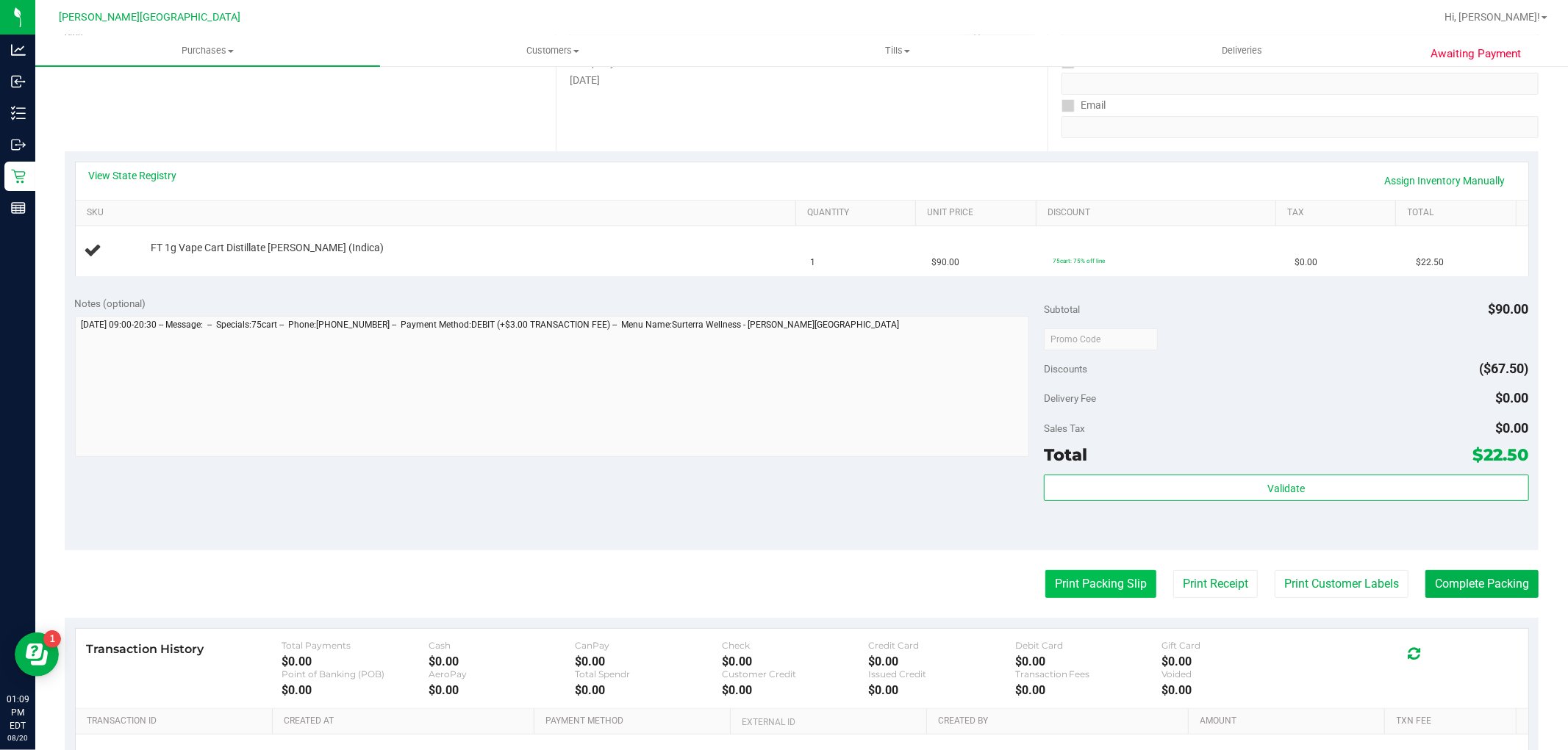
click at [1081, 582] on button "Print Packing Slip" at bounding box center [1100, 584] width 111 height 28
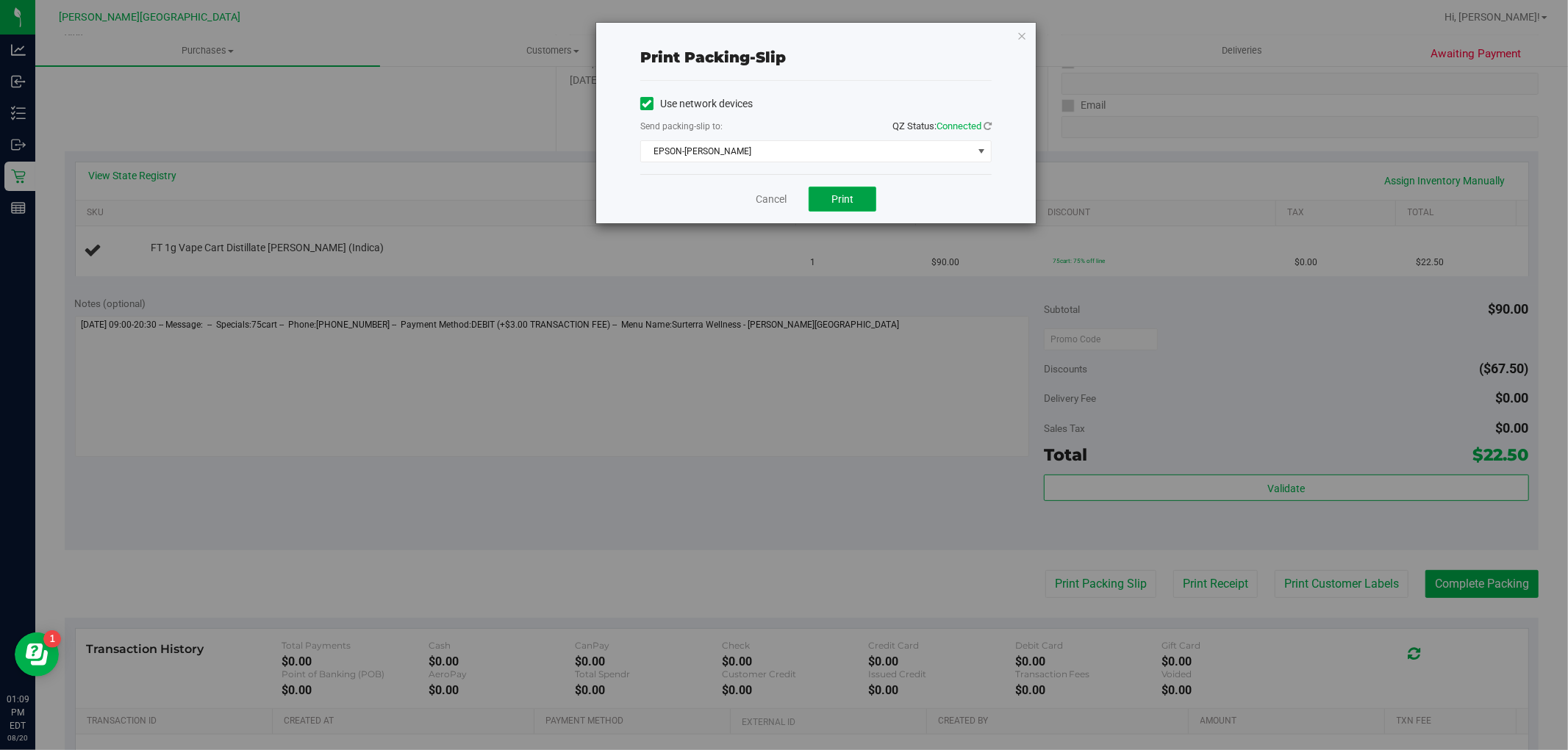
click at [851, 200] on span "Print" at bounding box center [842, 198] width 22 height 12
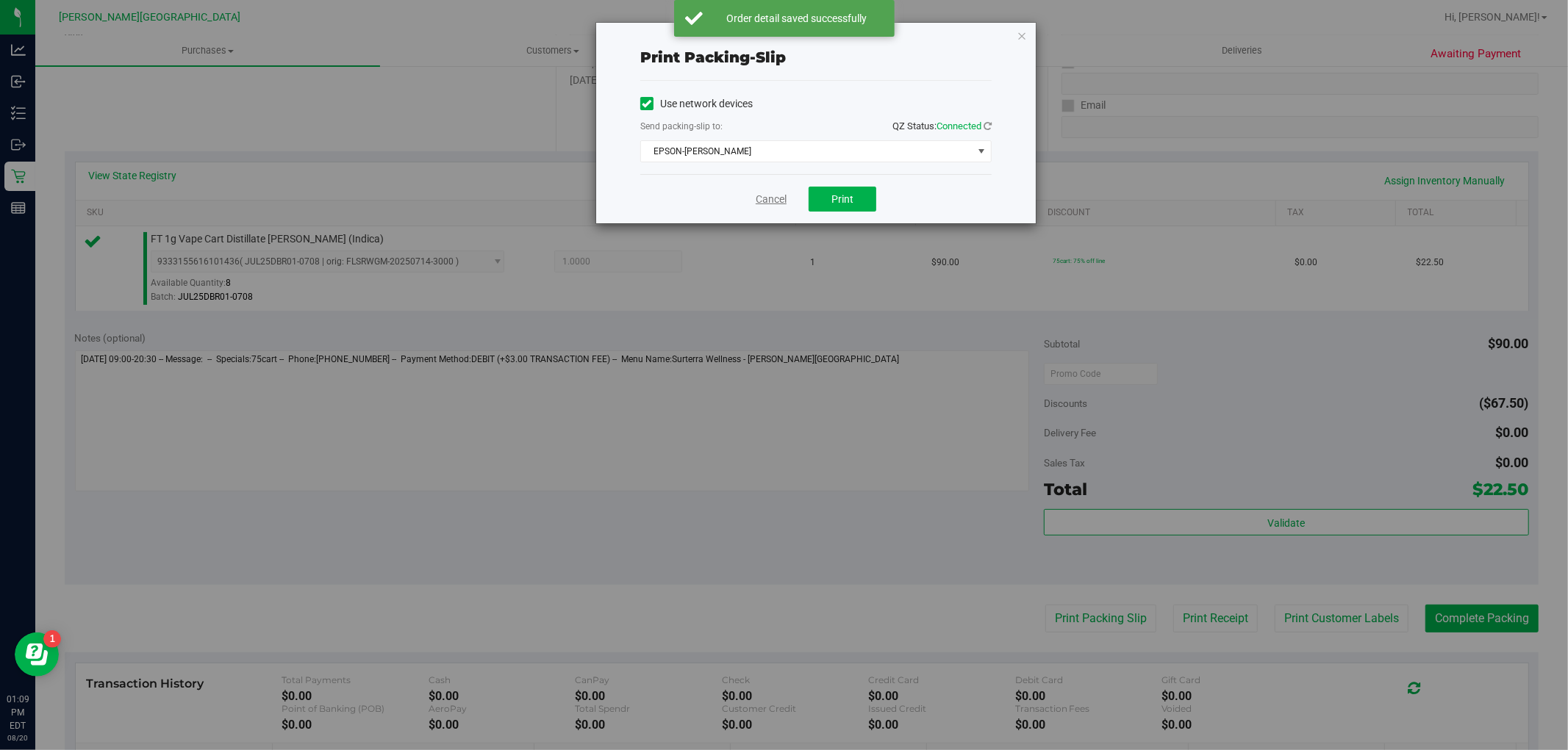
click at [775, 196] on link "Cancel" at bounding box center [771, 199] width 31 height 16
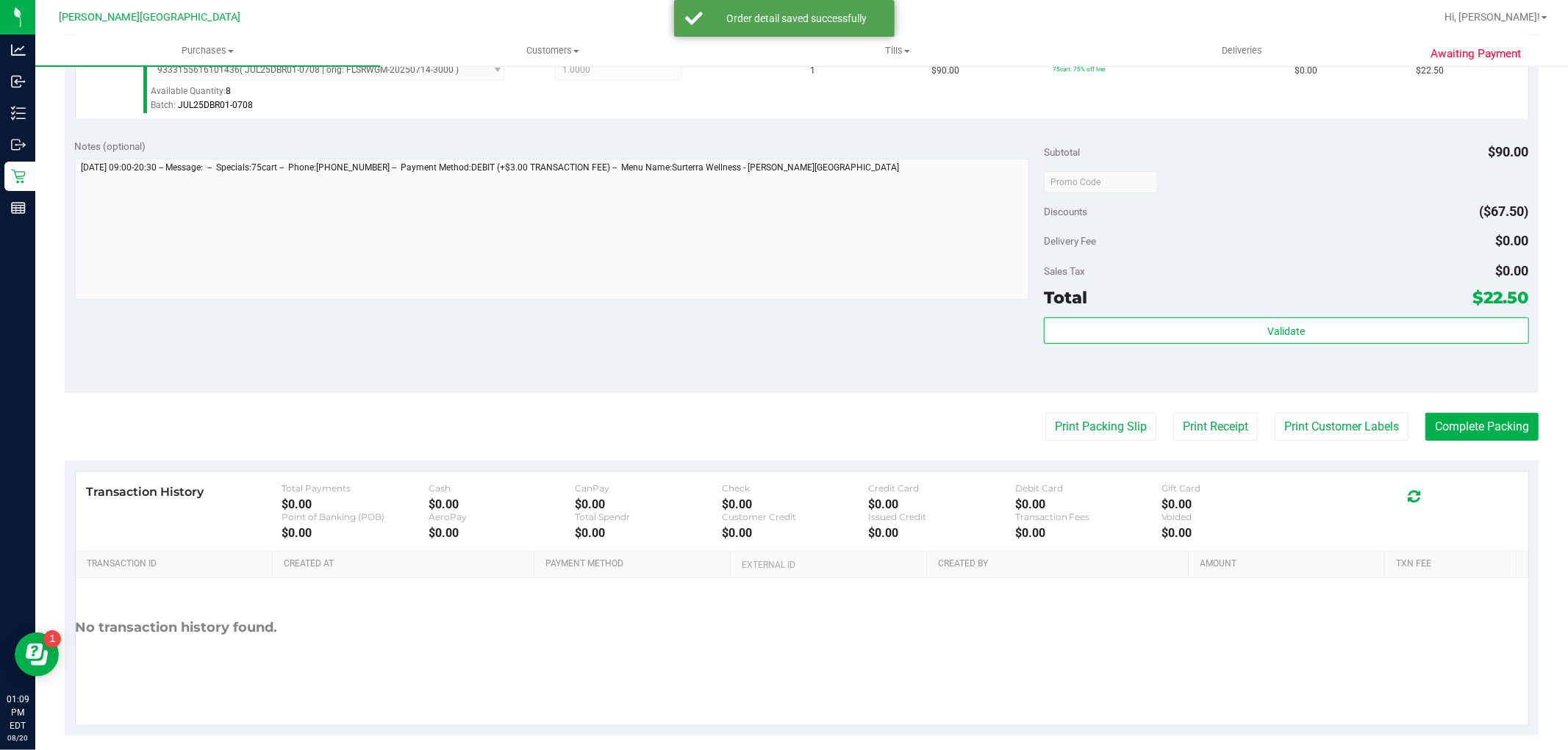
scroll to position [452, 0]
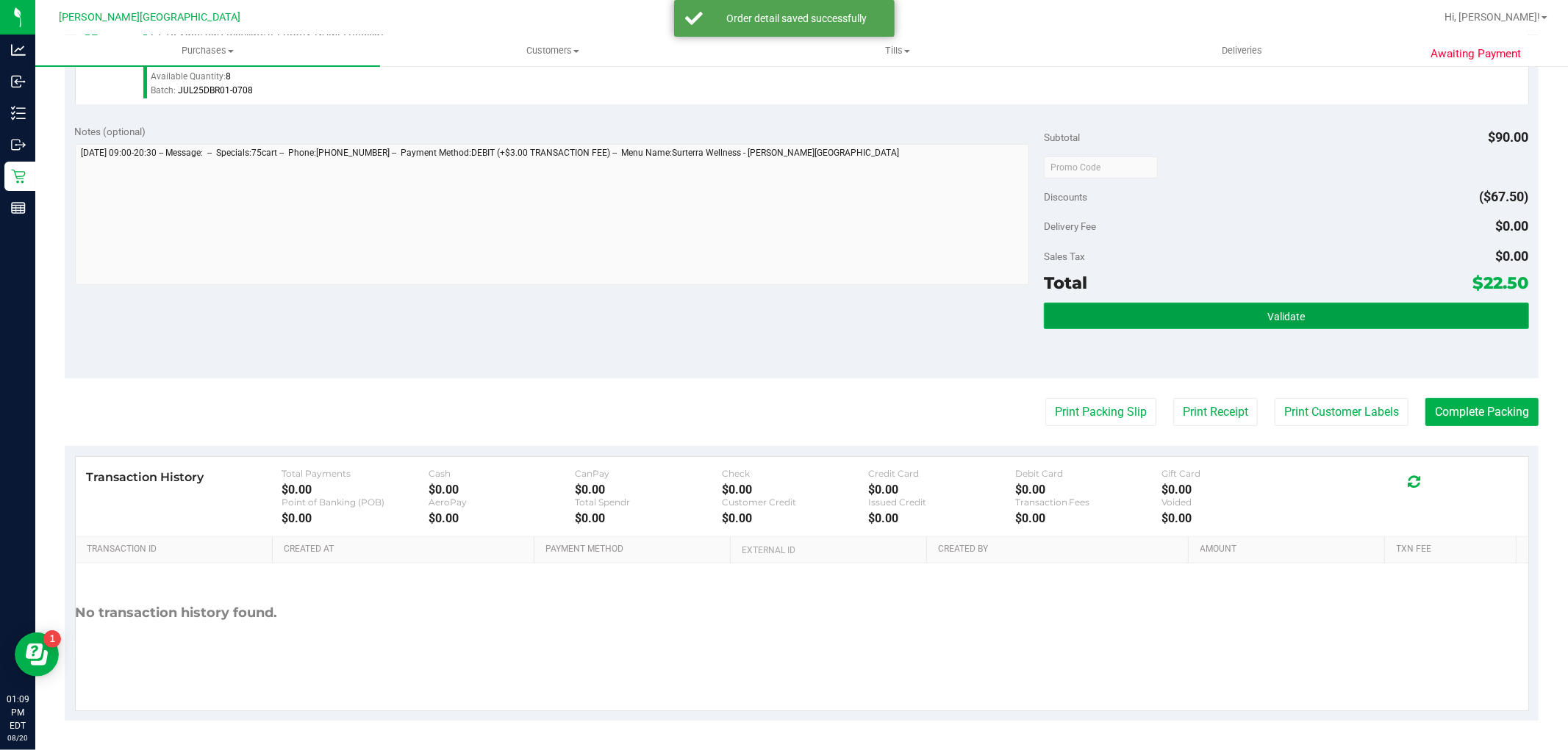
click at [1248, 314] on button "Validate" at bounding box center [1285, 316] width 484 height 27
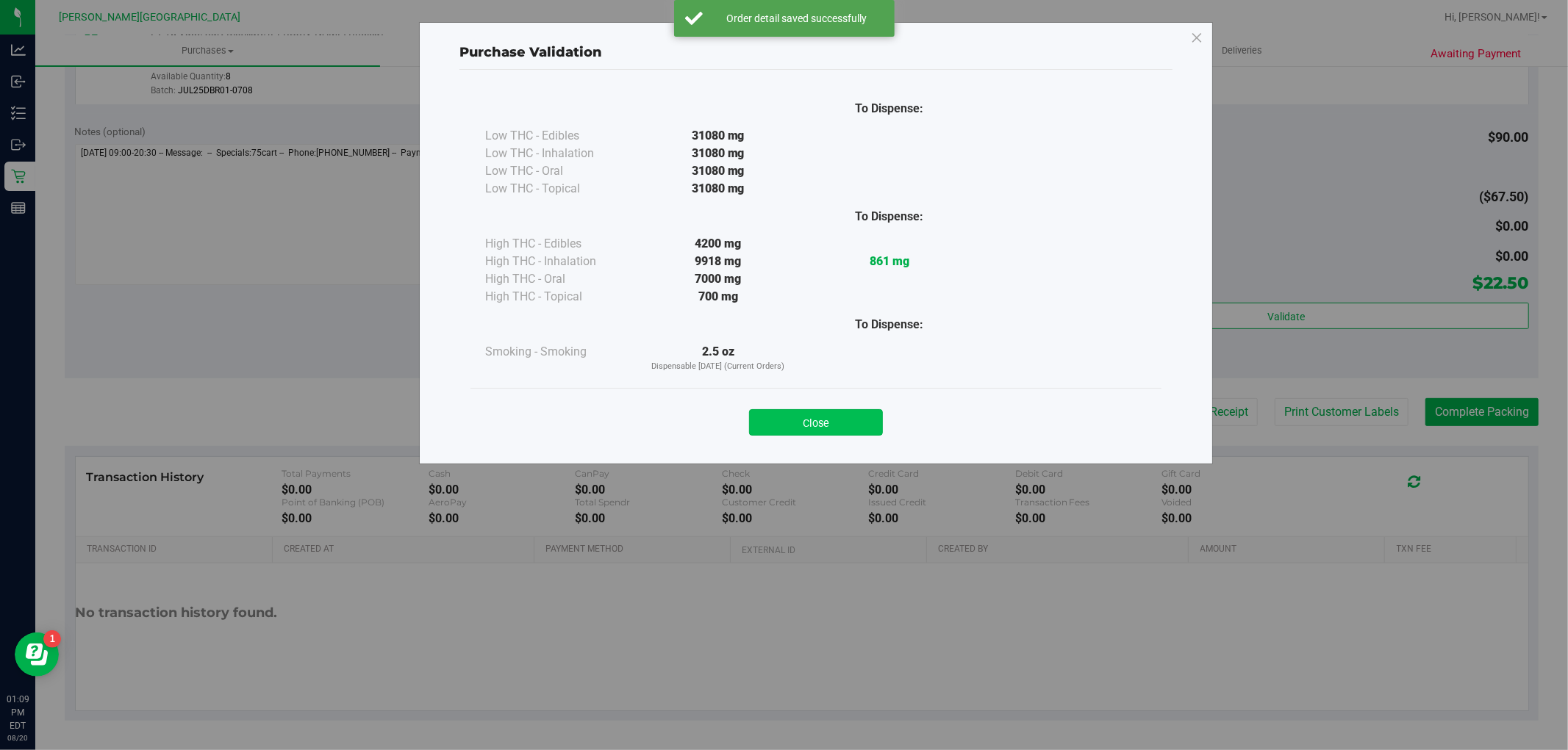
click at [768, 435] on button "Close" at bounding box center [816, 423] width 133 height 27
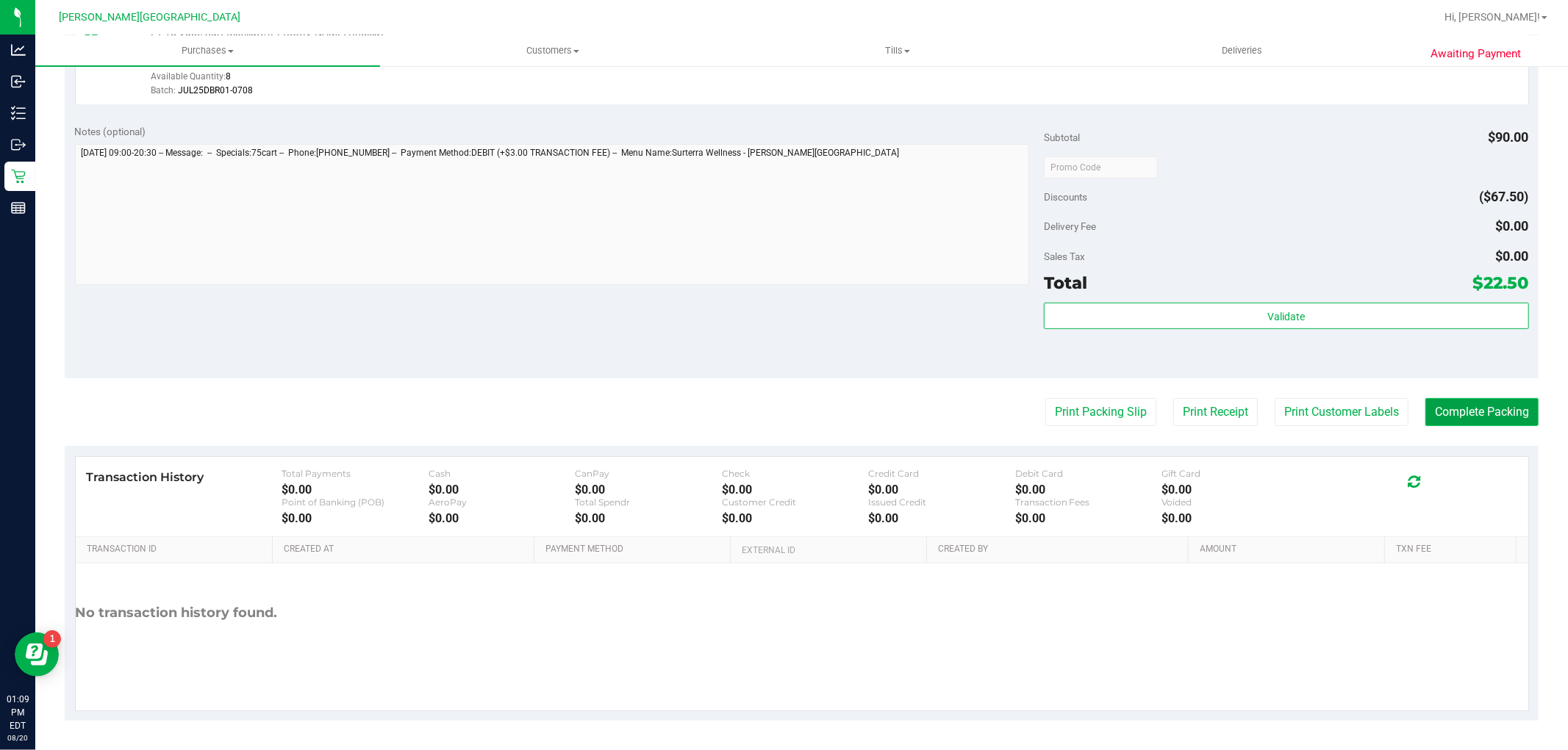
click at [1443, 420] on button "Complete Packing" at bounding box center [1482, 413] width 113 height 28
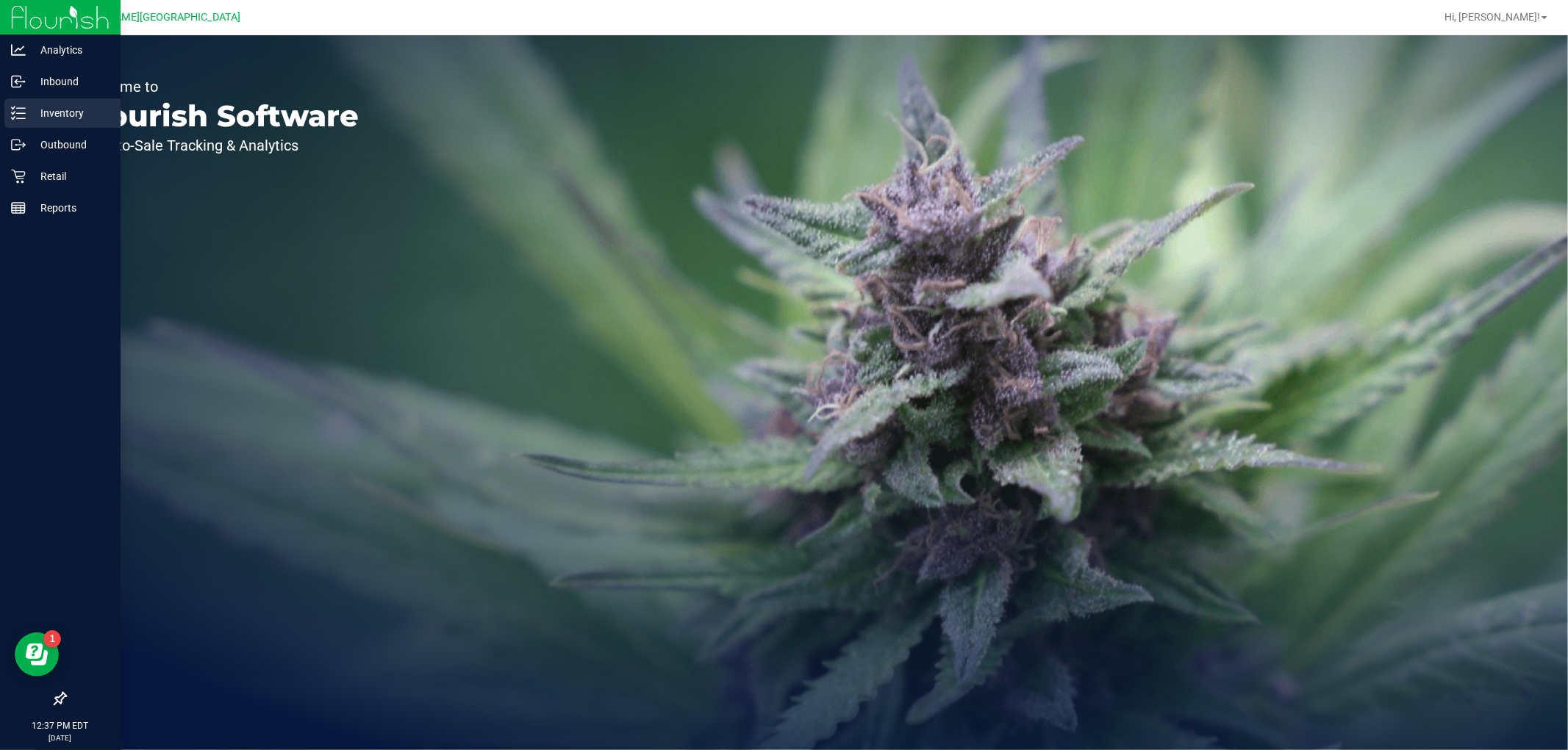
click at [32, 118] on p "Inventory" at bounding box center [70, 113] width 88 height 17
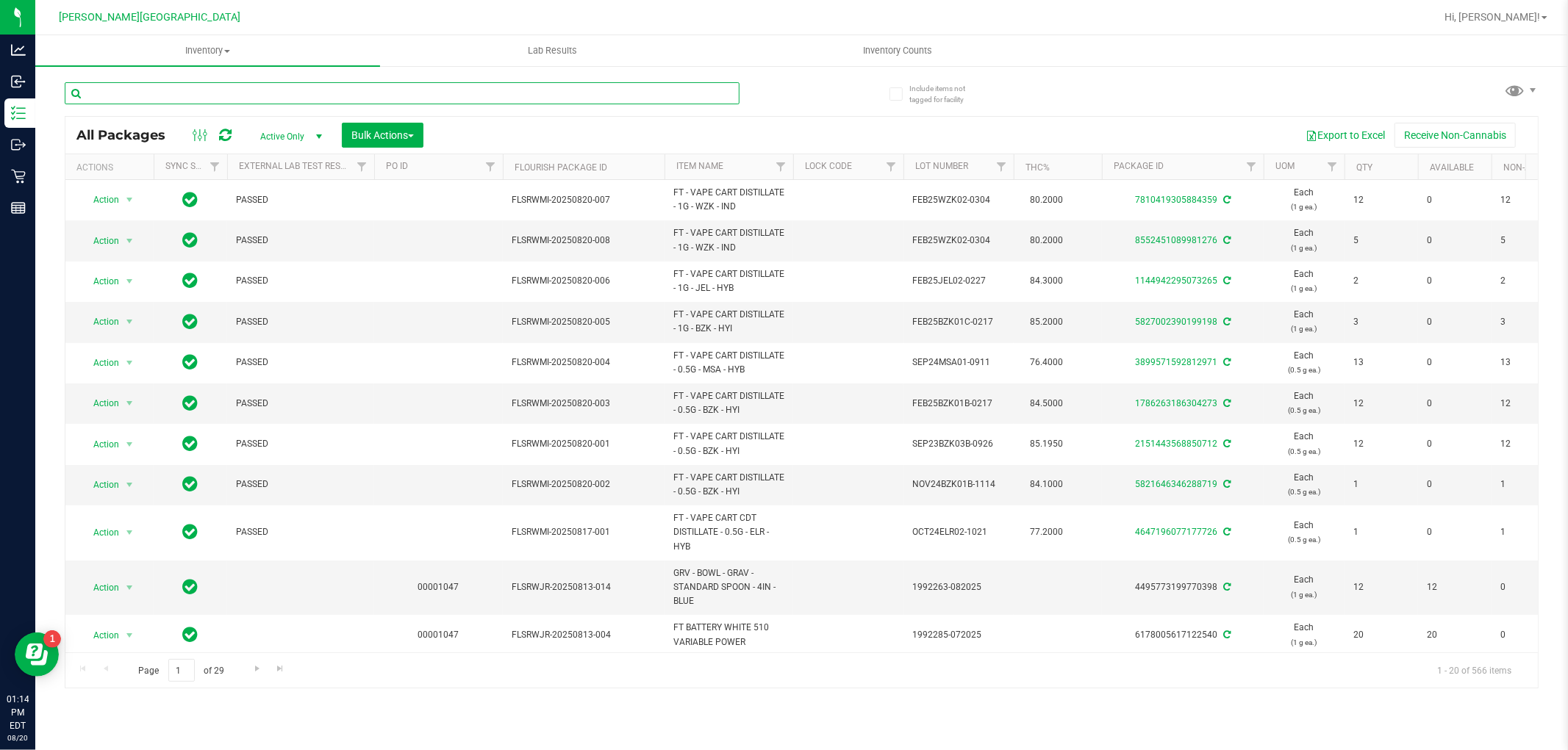
click at [219, 85] on input "text" at bounding box center [402, 93] width 675 height 22
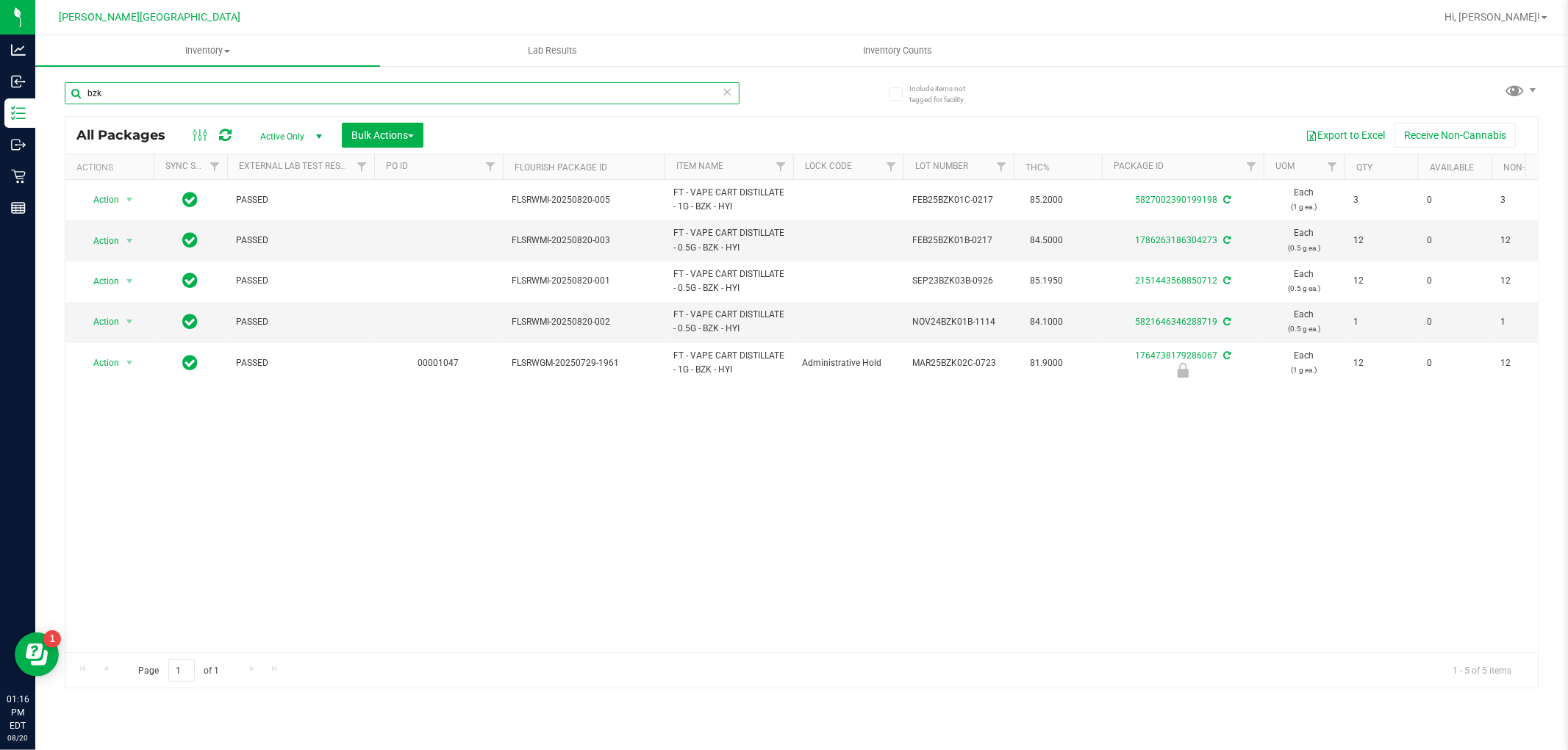
drag, startPoint x: 101, startPoint y: 93, endPoint x: 83, endPoint y: 96, distance: 18.2
click at [85, 96] on input "bzk" at bounding box center [402, 93] width 675 height 22
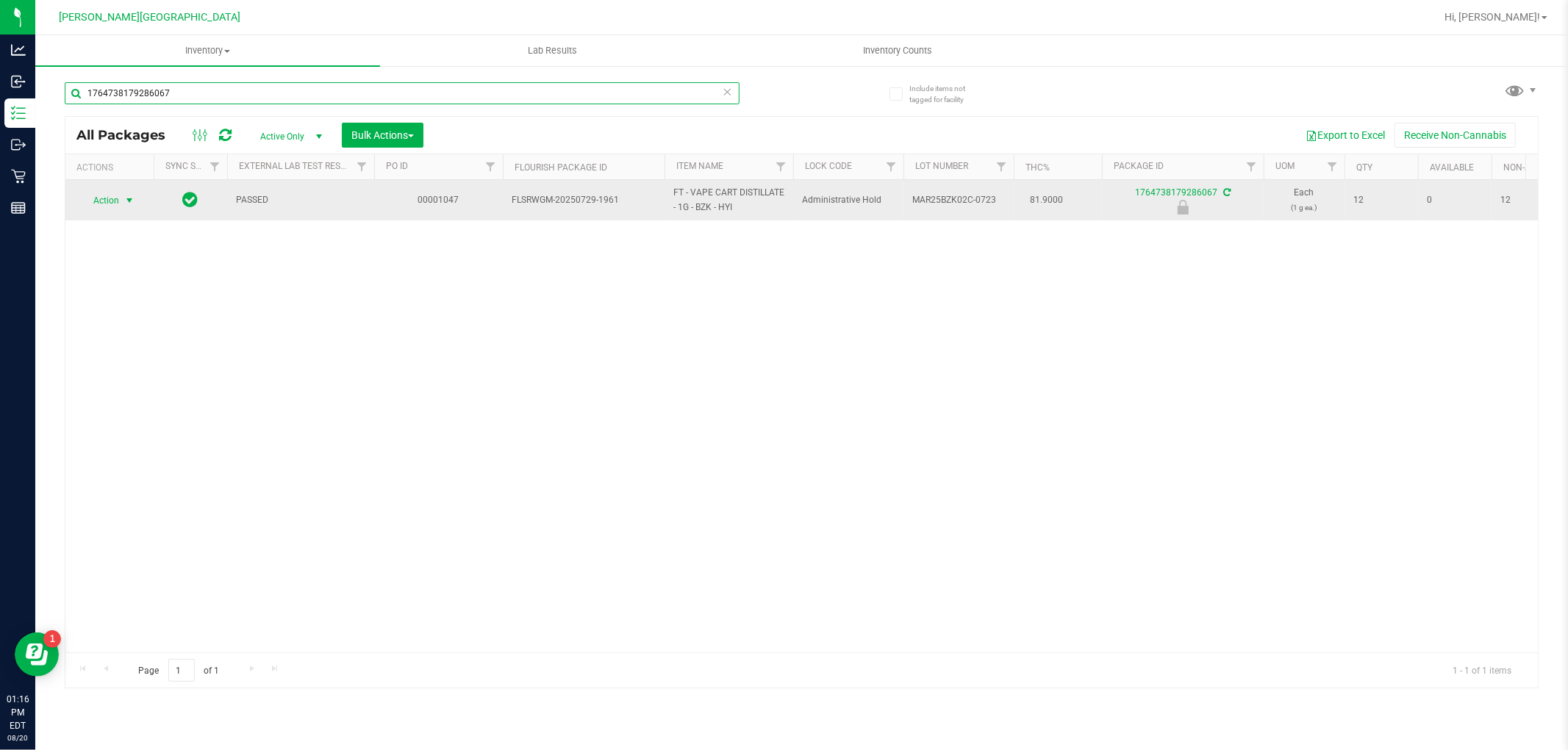
type input "1764738179286067"
click at [119, 206] on span "Action" at bounding box center [100, 201] width 40 height 20
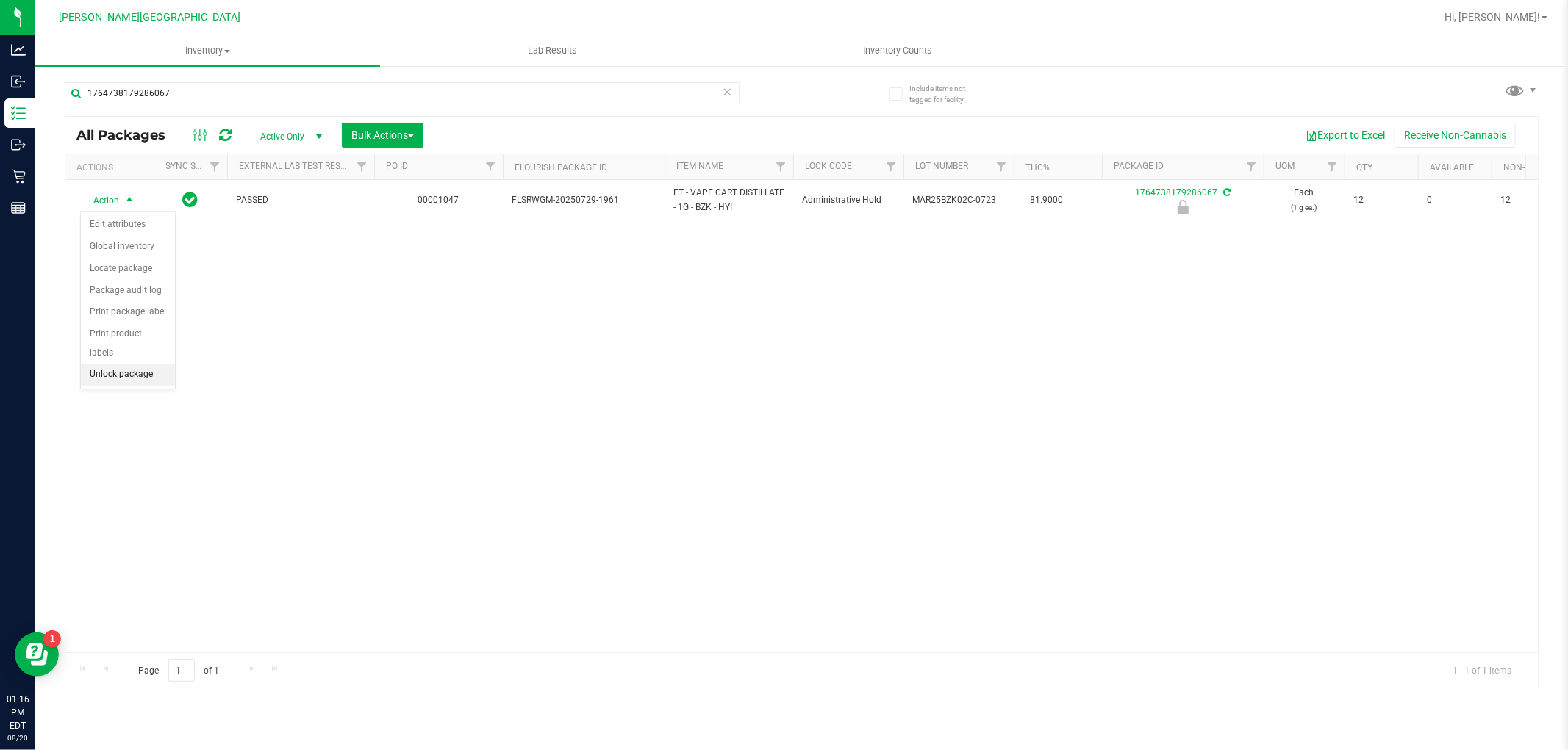
click at [133, 382] on li "Unlock package" at bounding box center [128, 375] width 94 height 22
